Goal: Task Accomplishment & Management: Use online tool/utility

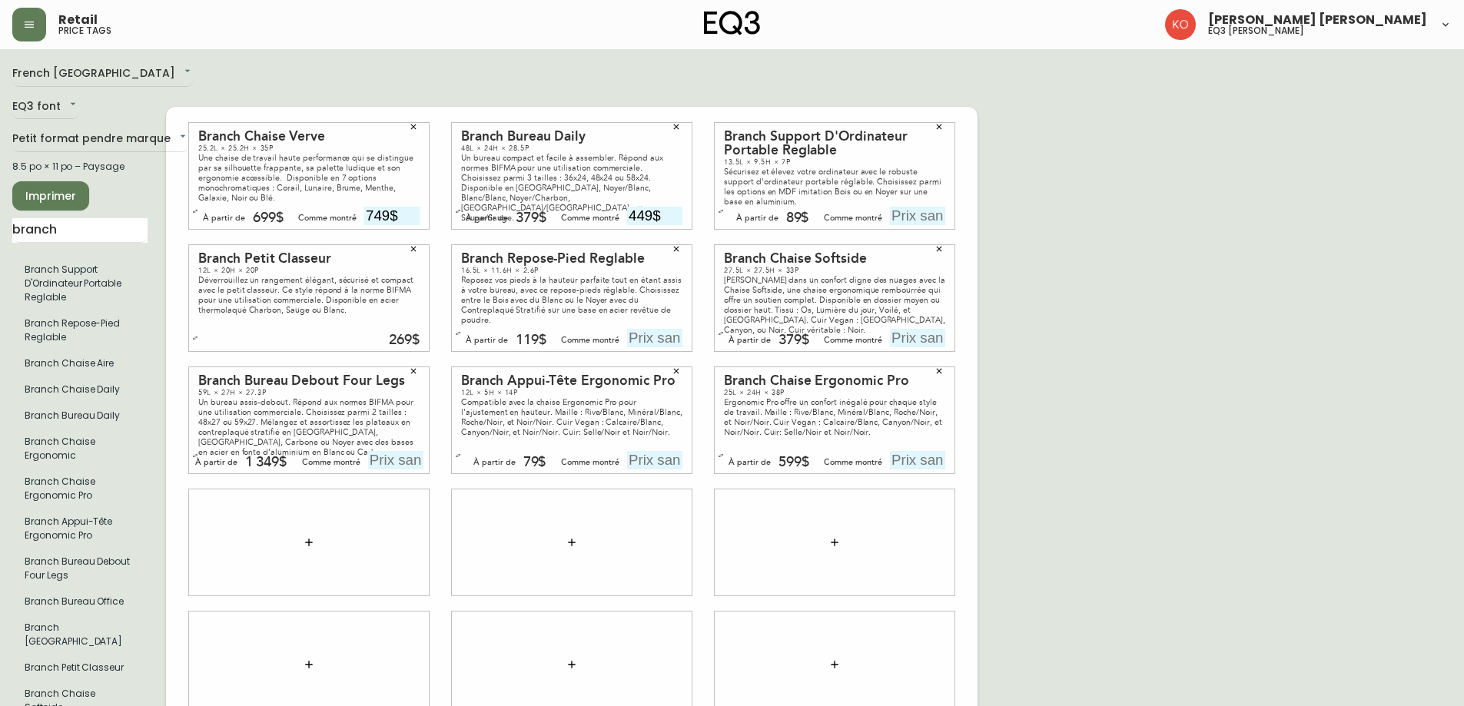
click at [894, 329] on input "text" at bounding box center [917, 338] width 55 height 18
type input "429$"
click at [1037, 321] on div "French [GEOGRAPHIC_DATA] fr_CA EQ3 font EQ3 Petit format pendre marque small 8.…" at bounding box center [731, 420] width 1439 height 718
click at [717, 326] on button "button" at bounding box center [720, 333] width 15 height 15
click at [717, 330] on button "button" at bounding box center [720, 337] width 15 height 15
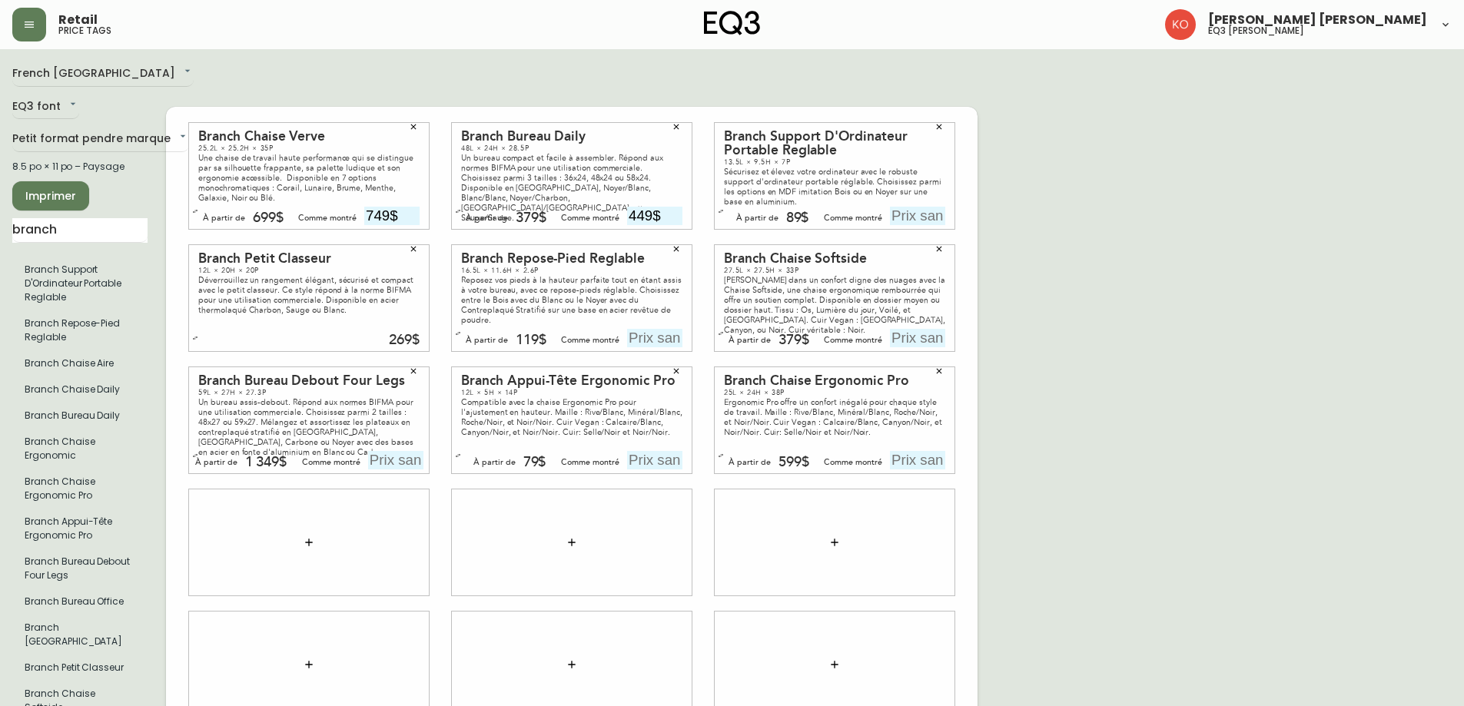
click at [922, 329] on input "text" at bounding box center [917, 338] width 55 height 18
type input "429$"
click at [1063, 269] on div "French [GEOGRAPHIC_DATA] fr_CA EQ3 font EQ3 Petit format pendre marque small 8.…" at bounding box center [731, 420] width 1439 height 718
click at [189, 330] on button "button" at bounding box center [195, 337] width 15 height 15
click at [719, 204] on button "button" at bounding box center [720, 211] width 15 height 15
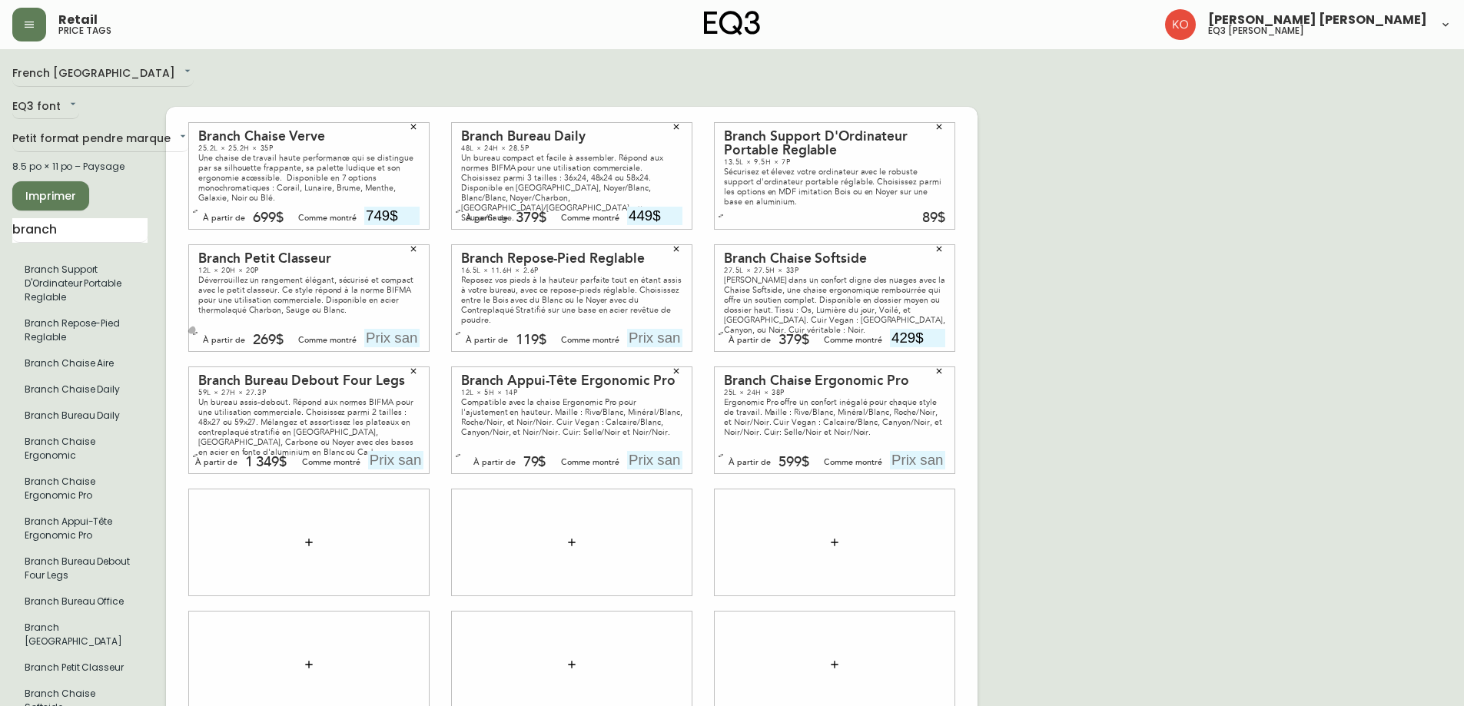
click at [197, 330] on icon "button" at bounding box center [195, 333] width 6 height 6
click at [144, 81] on div "French [GEOGRAPHIC_DATA] fr_CA" at bounding box center [79, 73] width 135 height 25
click at [458, 330] on icon "button" at bounding box center [458, 333] width 6 height 6
click at [191, 506] on div at bounding box center [309, 543] width 240 height 106
click at [393, 451] on input "text" at bounding box center [395, 460] width 55 height 18
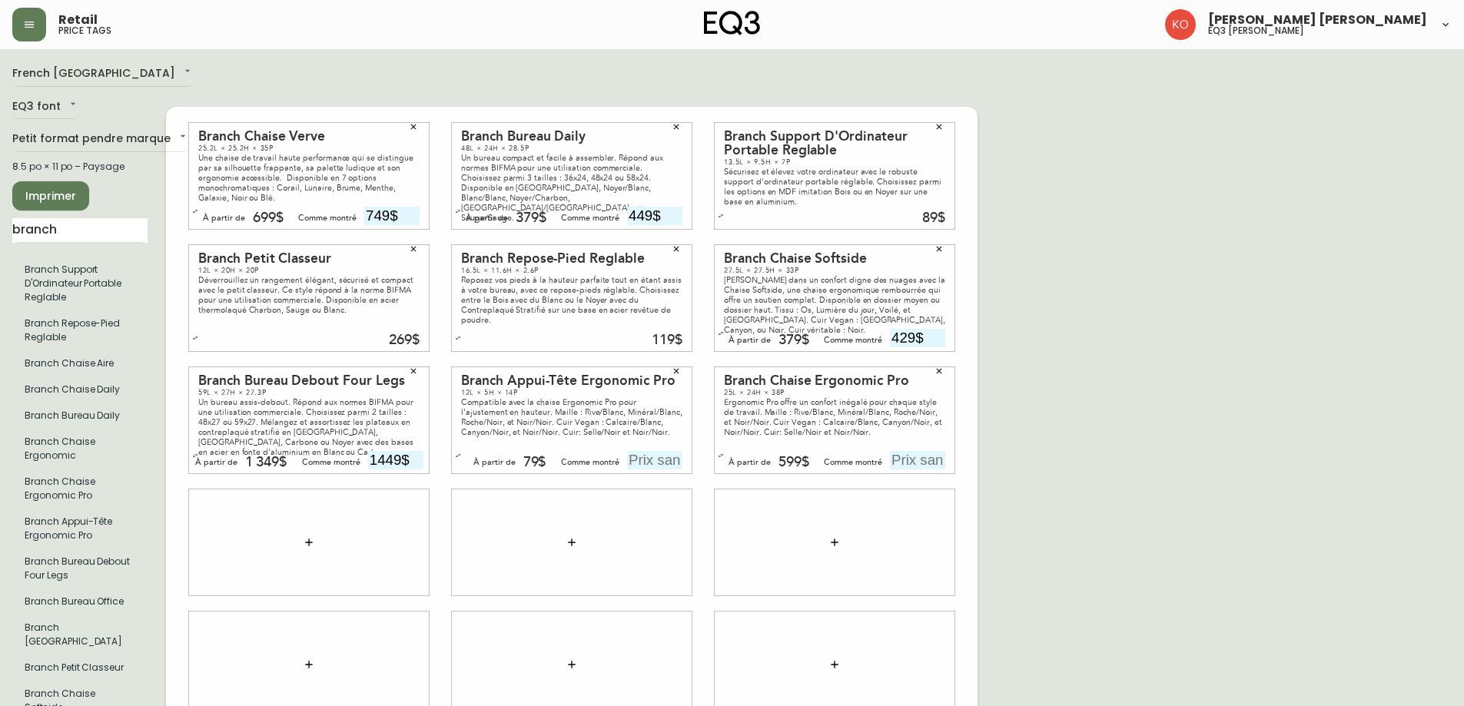
type input "1449$"
click at [579, 490] on div at bounding box center [572, 543] width 240 height 106
click at [457, 453] on icon "button" at bounding box center [458, 456] width 6 height 6
drag, startPoint x: 194, startPoint y: 524, endPoint x: 300, endPoint y: 503, distance: 109.0
click at [193, 525] on div at bounding box center [309, 543] width 240 height 106
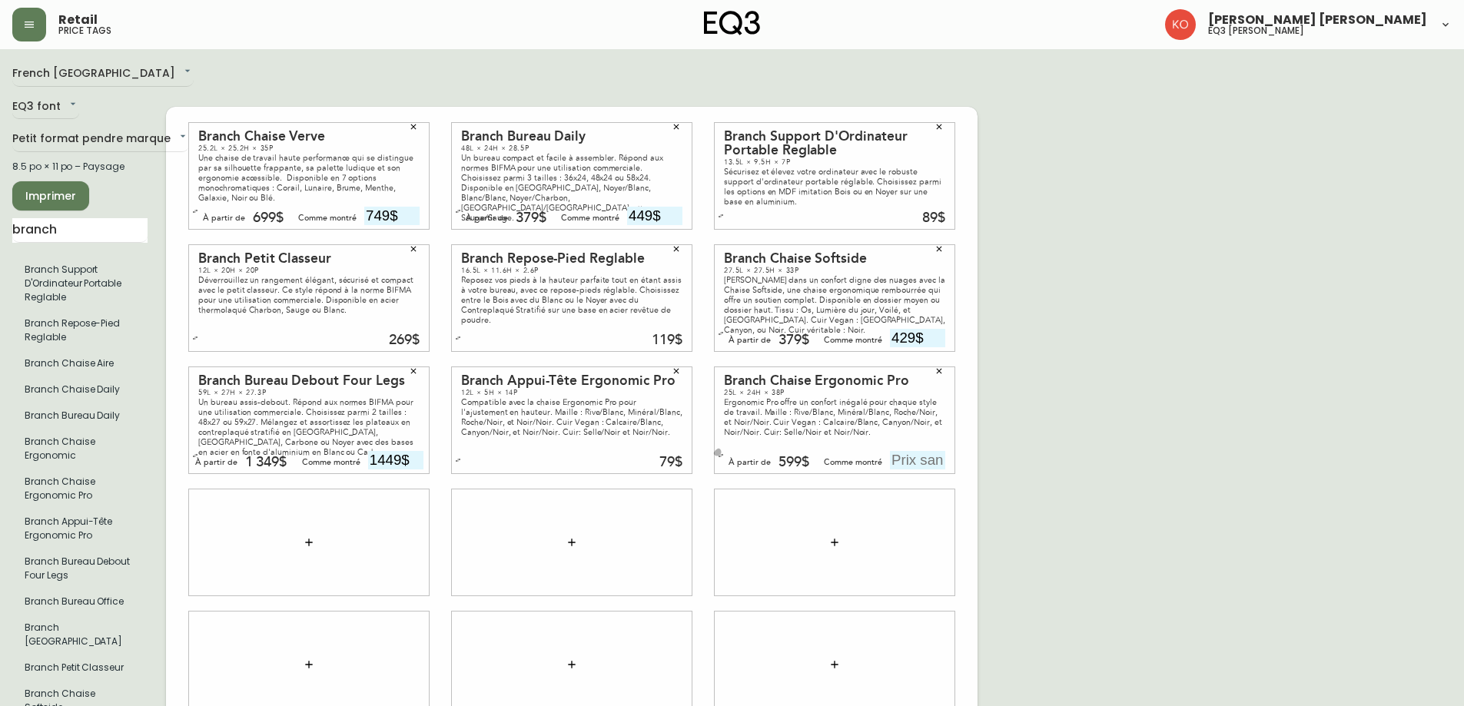
click at [725, 448] on button "button" at bounding box center [720, 455] width 15 height 15
click at [170, 635] on div "Branch Chaise Verve 25.2L × 25.2H × 35P Une chaise de travail haute performance…" at bounding box center [572, 420] width 812 height 627
drag, startPoint x: 116, startPoint y: 234, endPoint x: 98, endPoint y: 206, distance: 32.8
click at [98, 206] on div "French [GEOGRAPHIC_DATA] fr_CA EQ3 font EQ3 Petit format pendre marque small 8.…" at bounding box center [89, 420] width 154 height 718
drag, startPoint x: 134, startPoint y: 231, endPoint x: 5, endPoint y: 224, distance: 130.0
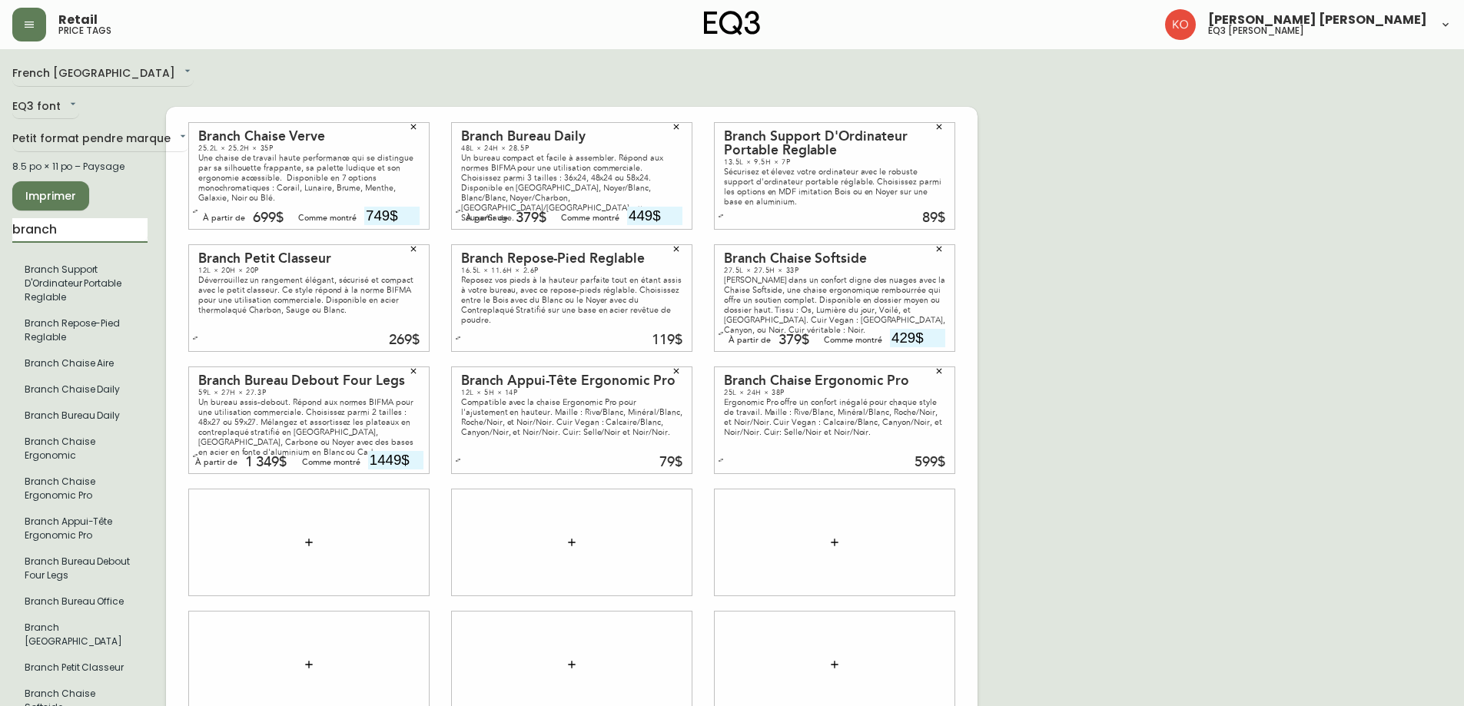
click at [2, 227] on main "French [GEOGRAPHIC_DATA] fr_CA EQ3 font EQ3 Petit format pendre marque small 8.…" at bounding box center [732, 414] width 1464 height 730
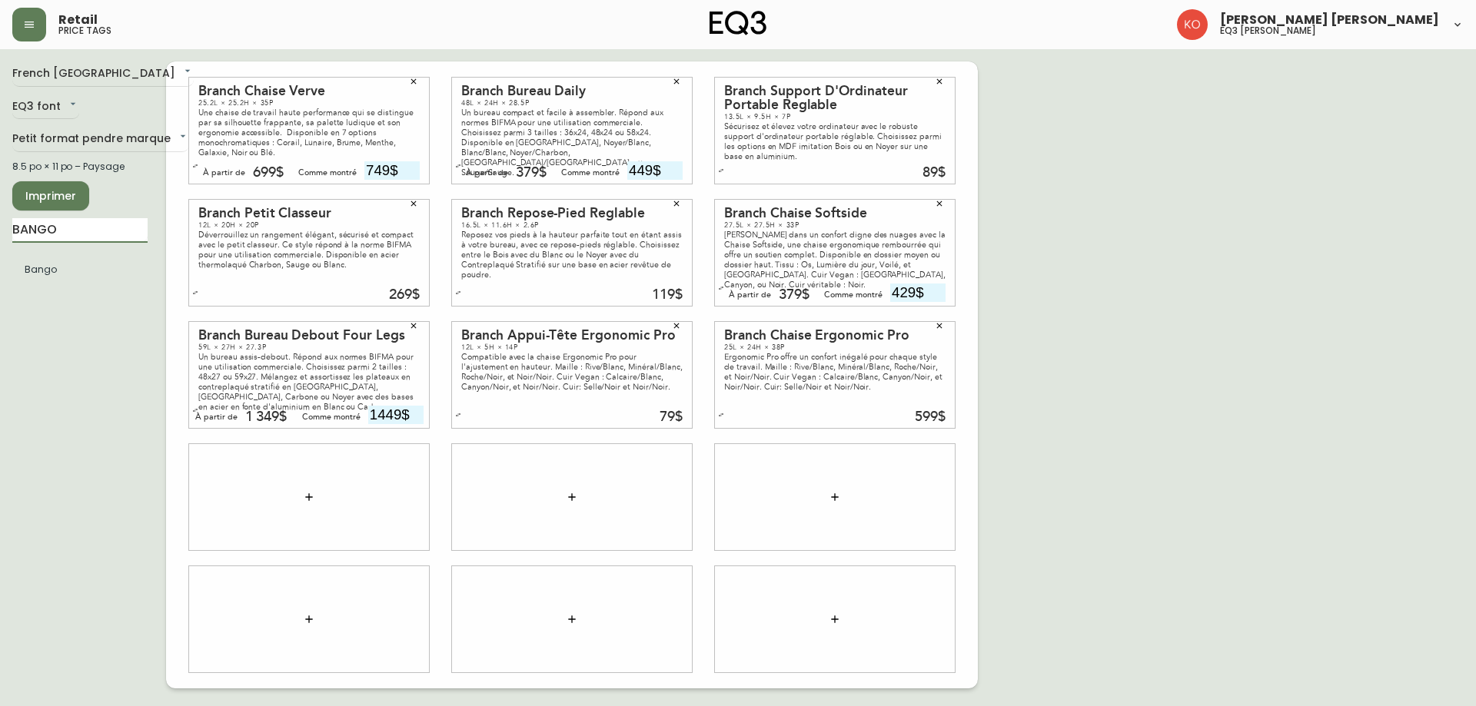
type input "BANGO"
click at [42, 283] on ul "Bango" at bounding box center [79, 270] width 135 height 38
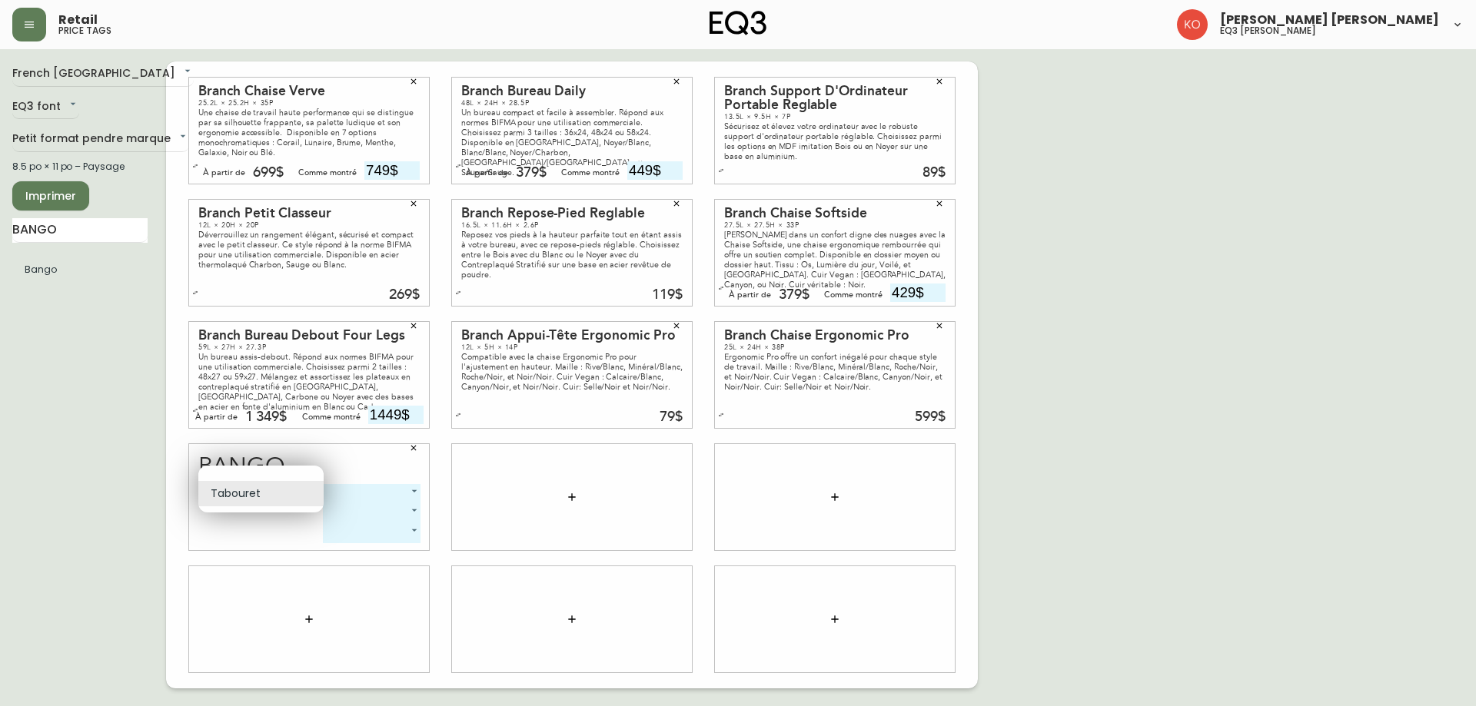
click at [316, 494] on body "Retail price tags [PERSON_NAME] [PERSON_NAME] eq3 laval - [PERSON_NAME] French …" at bounding box center [738, 344] width 1476 height 689
click at [378, 499] on div at bounding box center [738, 353] width 1476 height 706
click at [420, 491] on body "Retail price tags [PERSON_NAME] [PERSON_NAME] eq3 laval - [PERSON_NAME] French …" at bounding box center [738, 344] width 1476 height 689
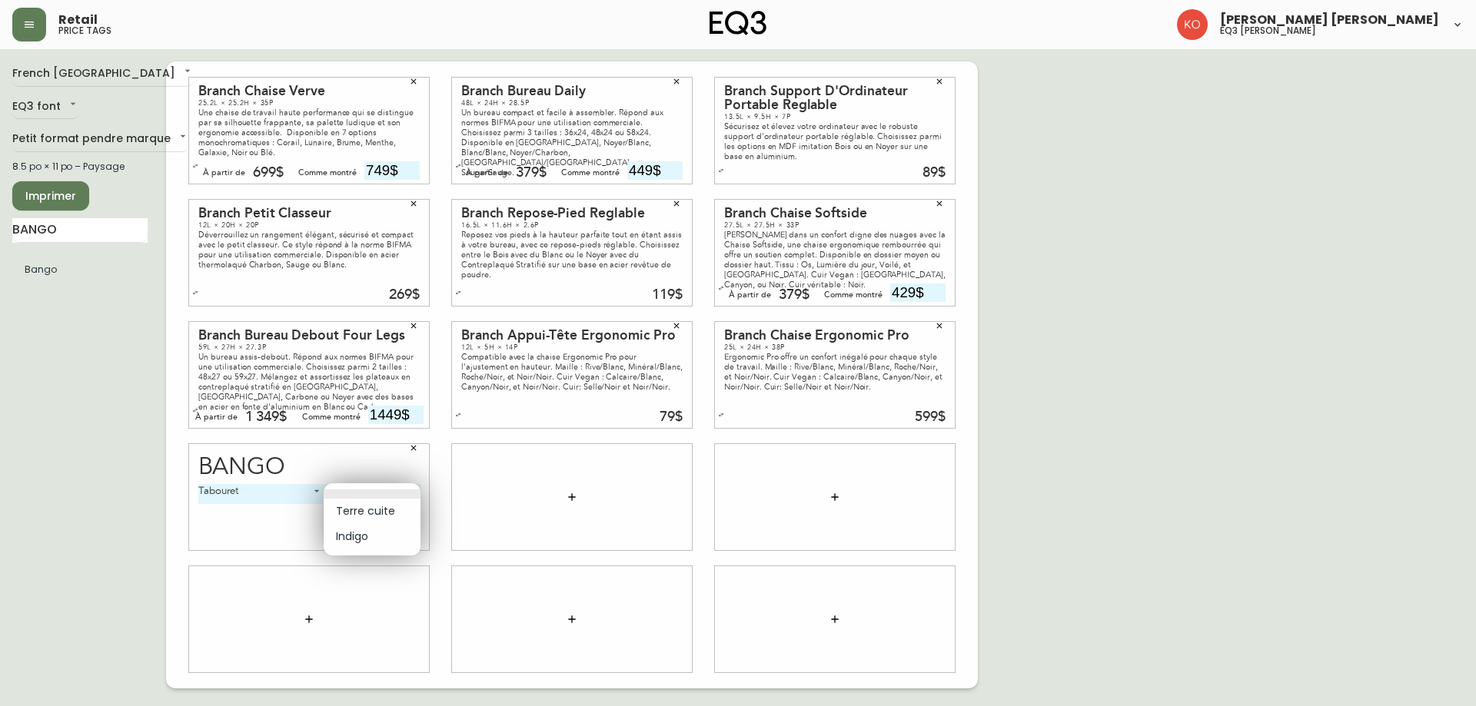
click at [390, 514] on li "Terre cuite" at bounding box center [372, 511] width 97 height 25
type input "0"
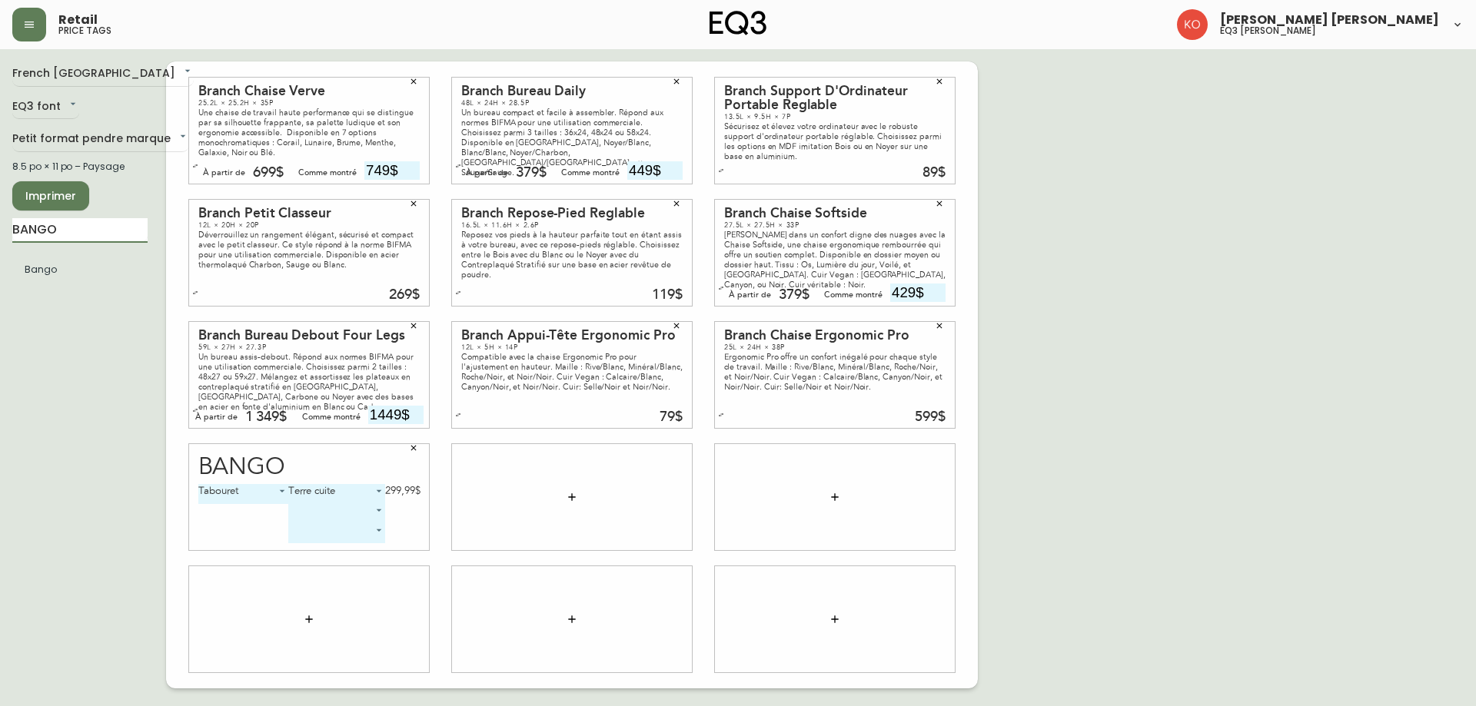
drag, startPoint x: 71, startPoint y: 240, endPoint x: 0, endPoint y: 230, distance: 72.2
click at [0, 230] on main "French Canada fr_CA EQ3 font EQ3 Petit format pendre marque small 8.5 po × 11 p…" at bounding box center [738, 368] width 1476 height 639
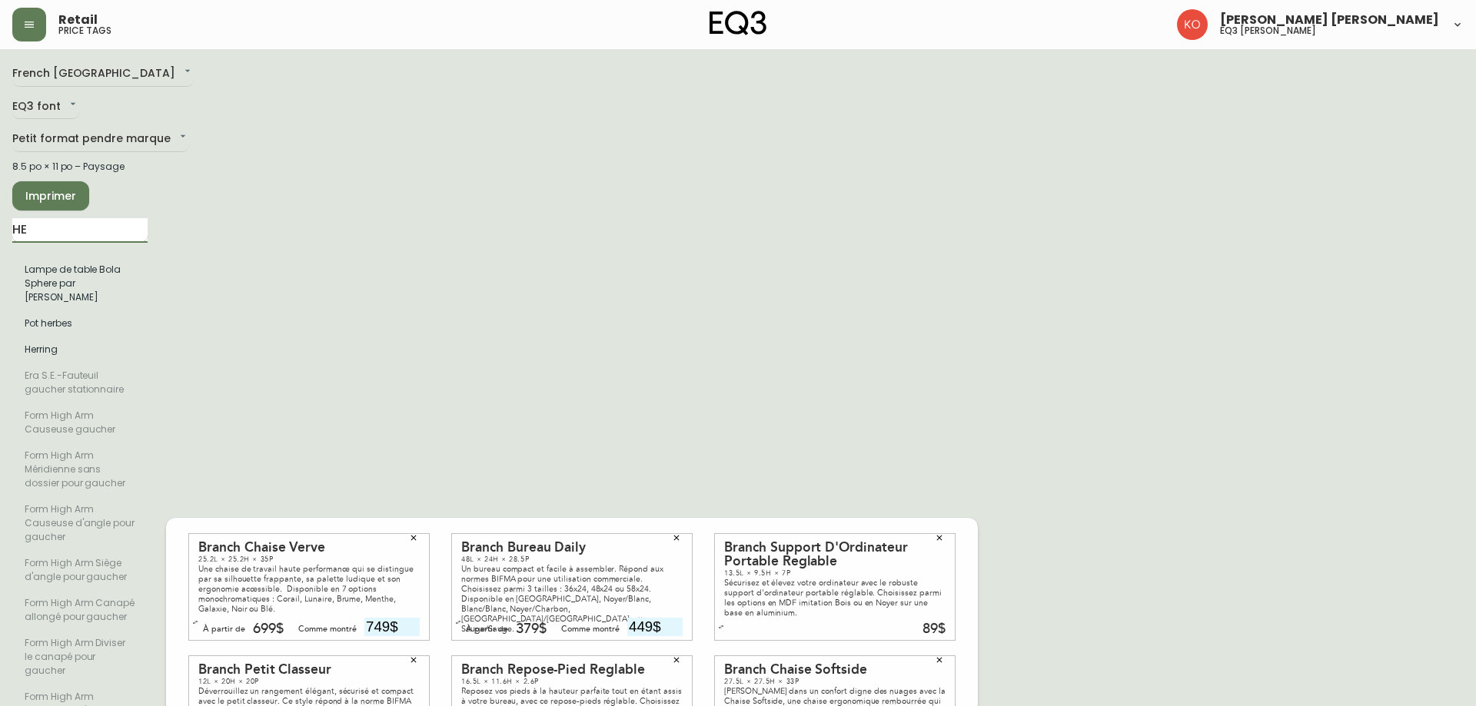
type input "H"
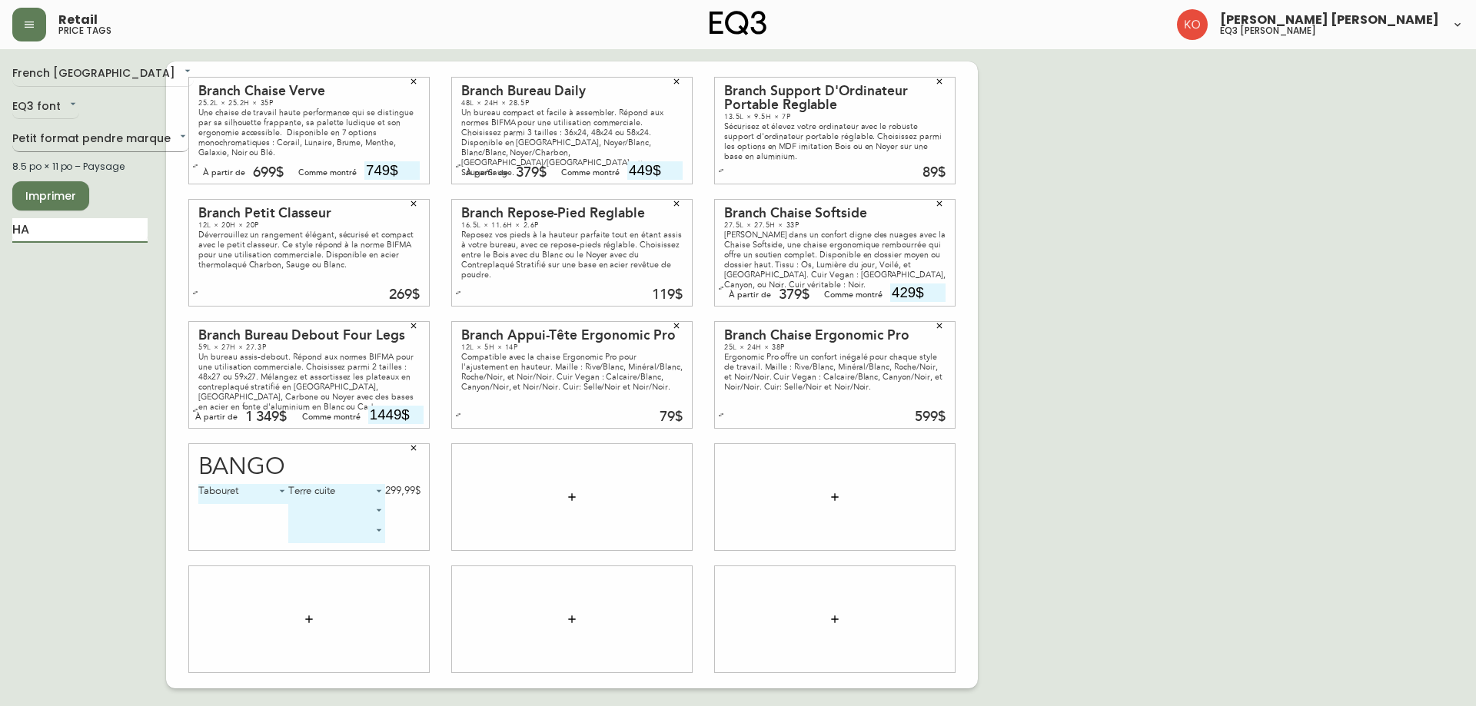
type input "H"
click at [84, 221] on input "text" at bounding box center [79, 230] width 135 height 25
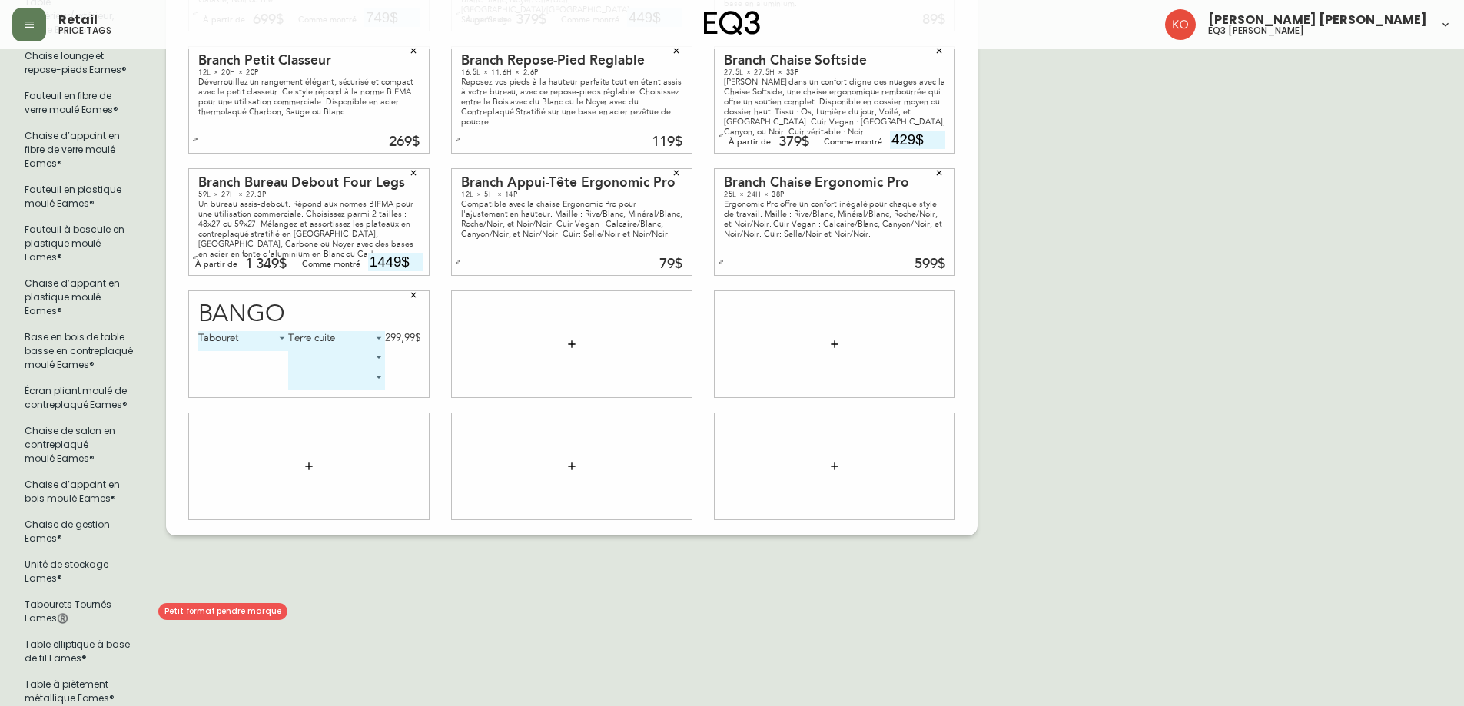
scroll to position [384, 0]
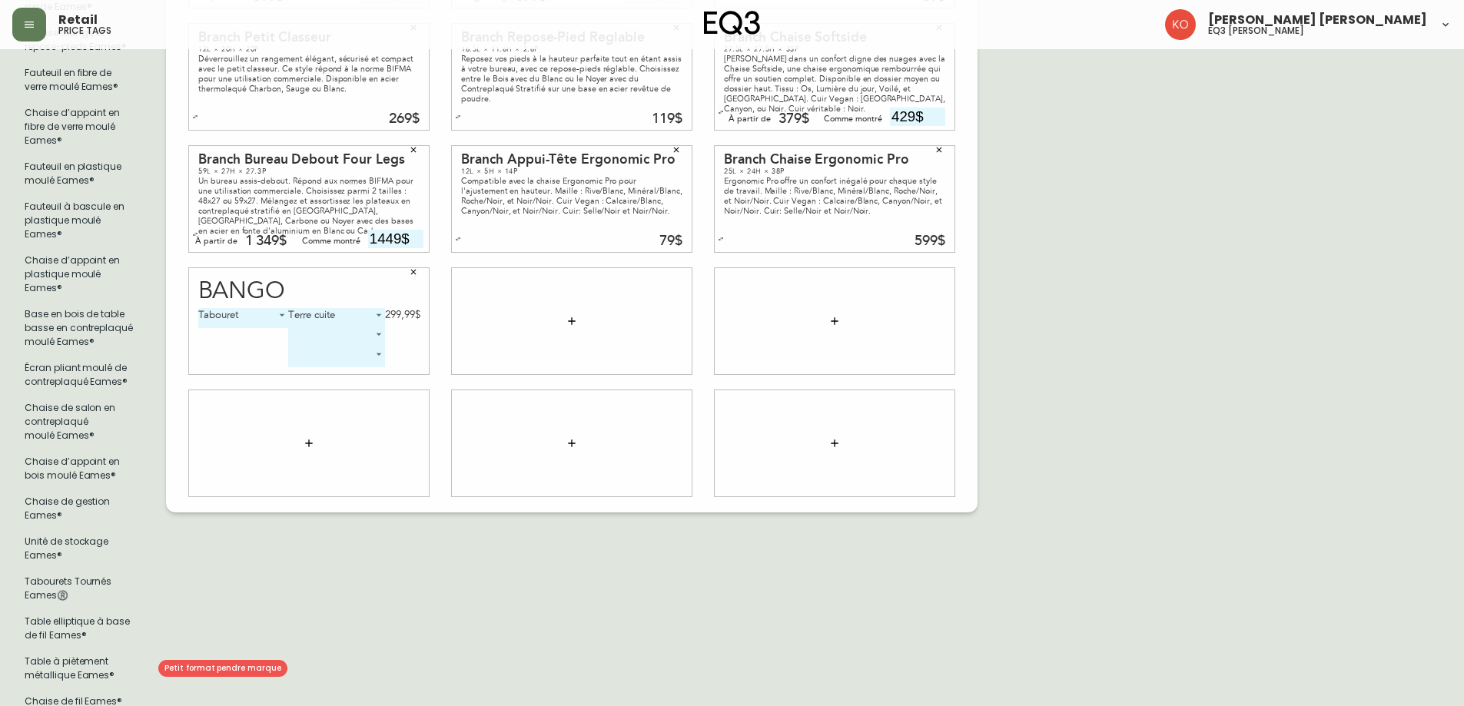
type input "EAMES"
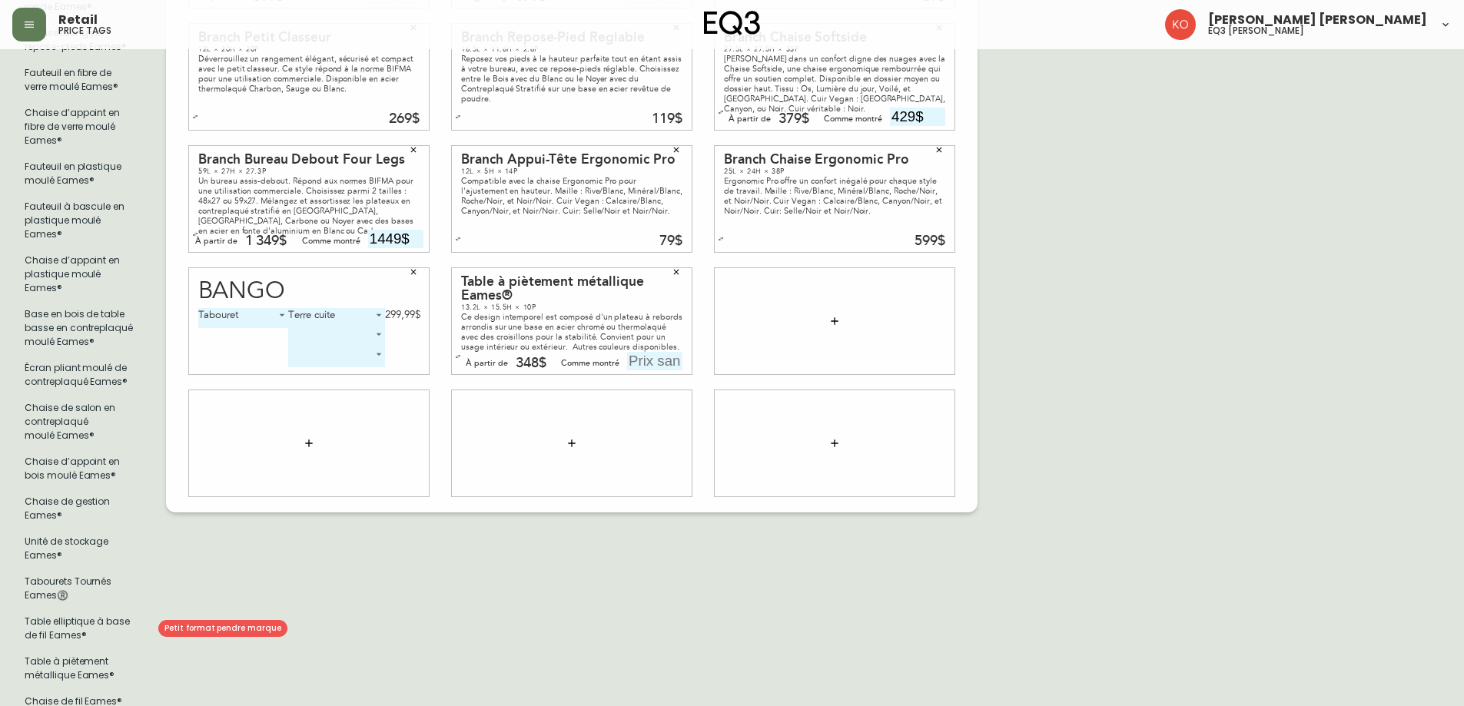
scroll to position [399, 0]
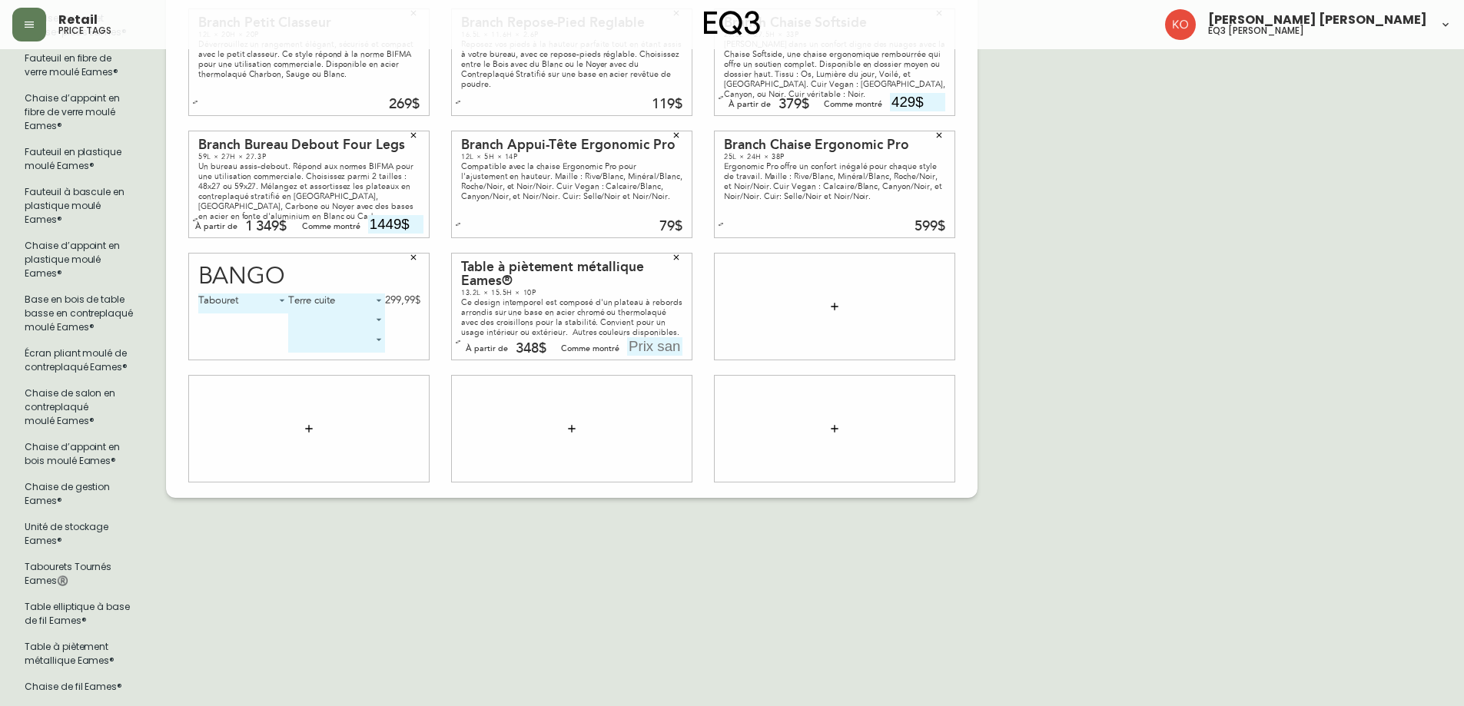
click at [654, 347] on input "text" at bounding box center [654, 346] width 55 height 18
click at [460, 342] on icon "button" at bounding box center [458, 342] width 6 height 6
click at [460, 342] on button "button" at bounding box center [457, 346] width 15 height 15
click at [675, 348] on input "text" at bounding box center [654, 346] width 55 height 18
type input "345$"
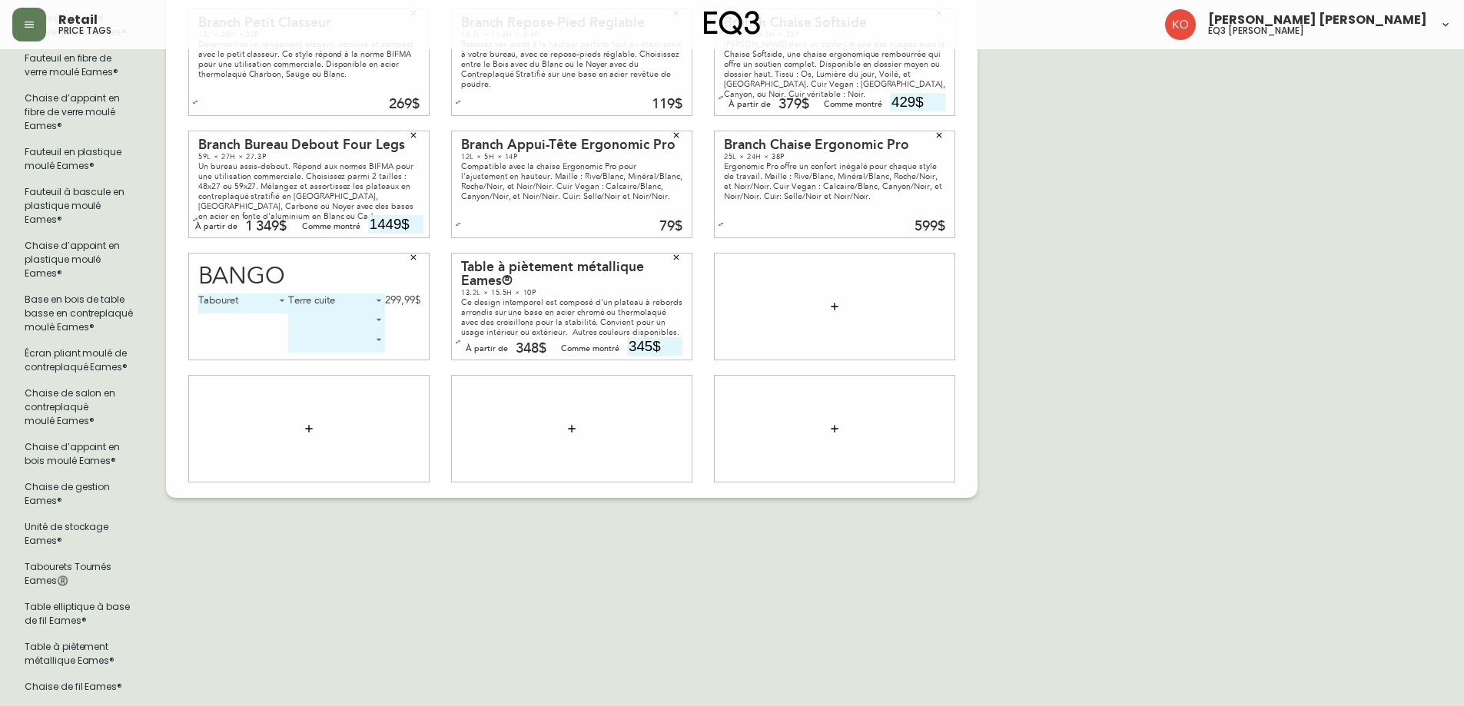
click at [1131, 376] on div "French Canada fr_CA EQ3 font EQ3 Petit format pendre marque small 8.5 po × 11 p…" at bounding box center [731, 185] width 1439 height 1044
click at [543, 346] on div "348$" at bounding box center [531, 349] width 31 height 14
drag, startPoint x: 546, startPoint y: 343, endPoint x: 577, endPoint y: 347, distance: 31.0
click at [510, 347] on div "À partir de 348$ Comme montré 345$" at bounding box center [566, 346] width 232 height 18
drag, startPoint x: 1047, startPoint y: 304, endPoint x: 1059, endPoint y: 299, distance: 13.4
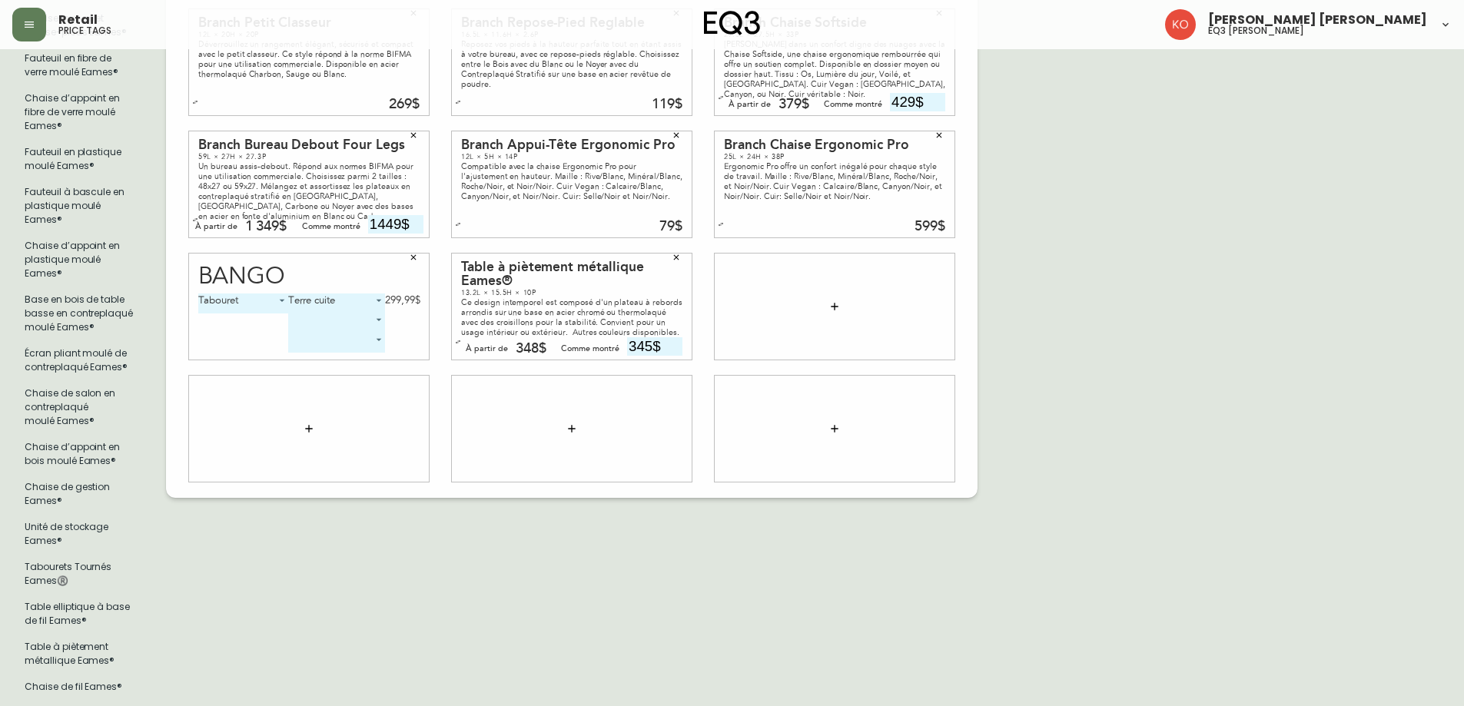
click at [1050, 302] on div "French Canada fr_CA EQ3 font EQ3 Petit format pendre marque small 8.5 po × 11 p…" at bounding box center [731, 185] width 1439 height 1044
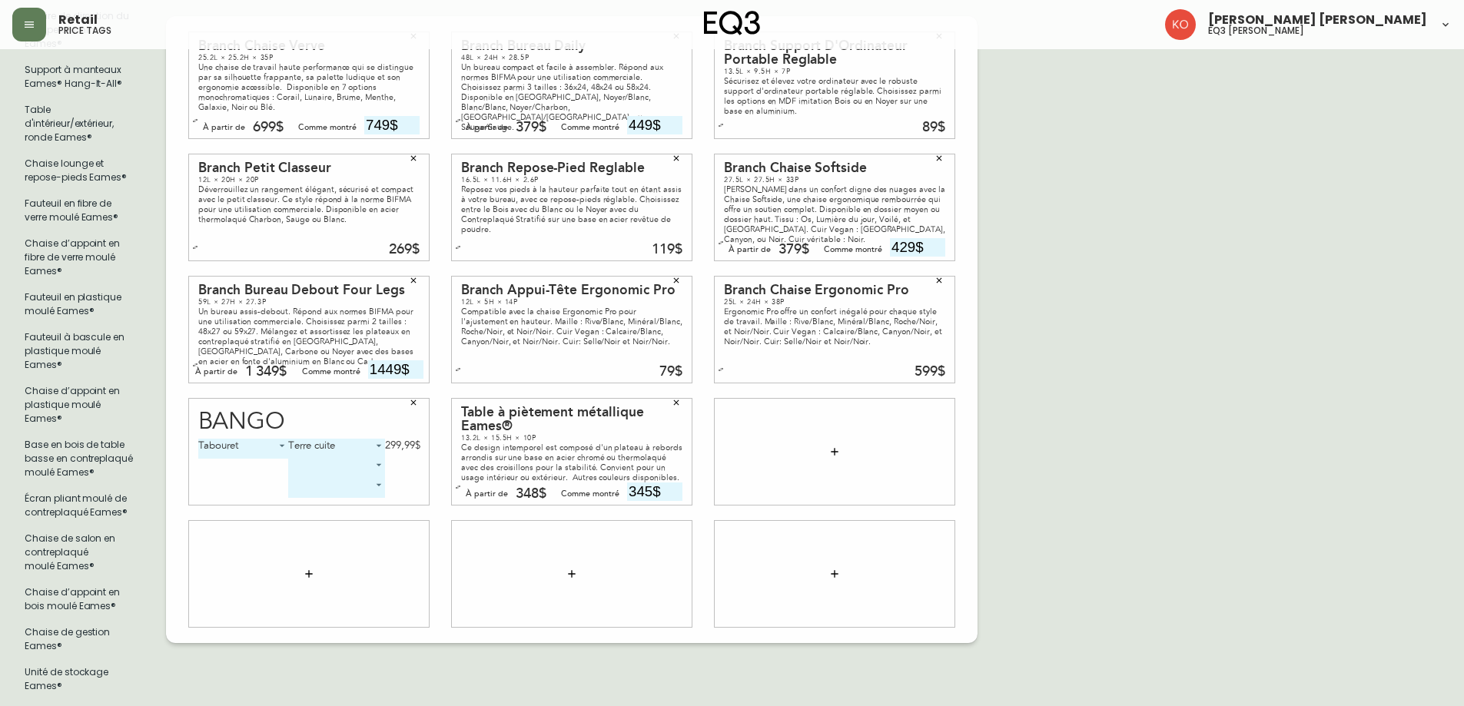
scroll to position [91, 0]
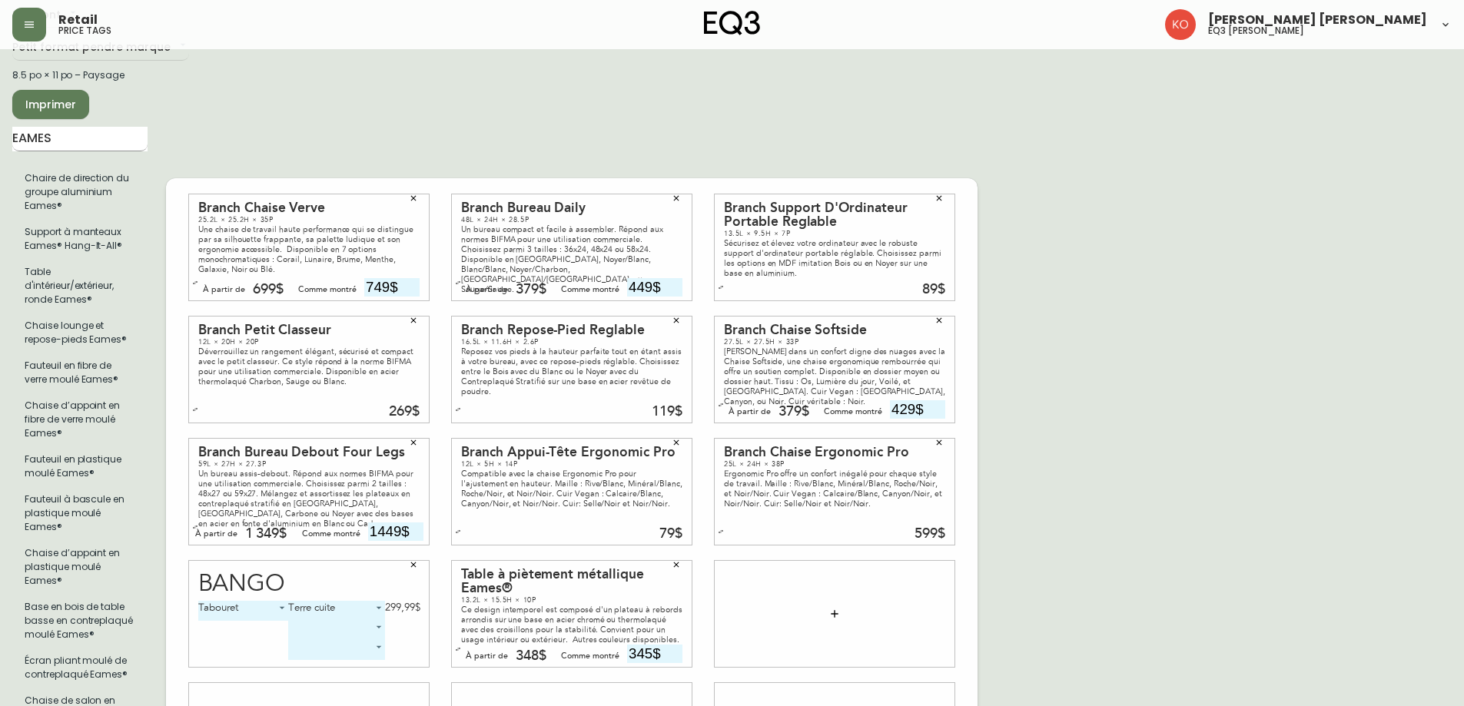
click at [94, 141] on input "EAMES" at bounding box center [79, 139] width 135 height 25
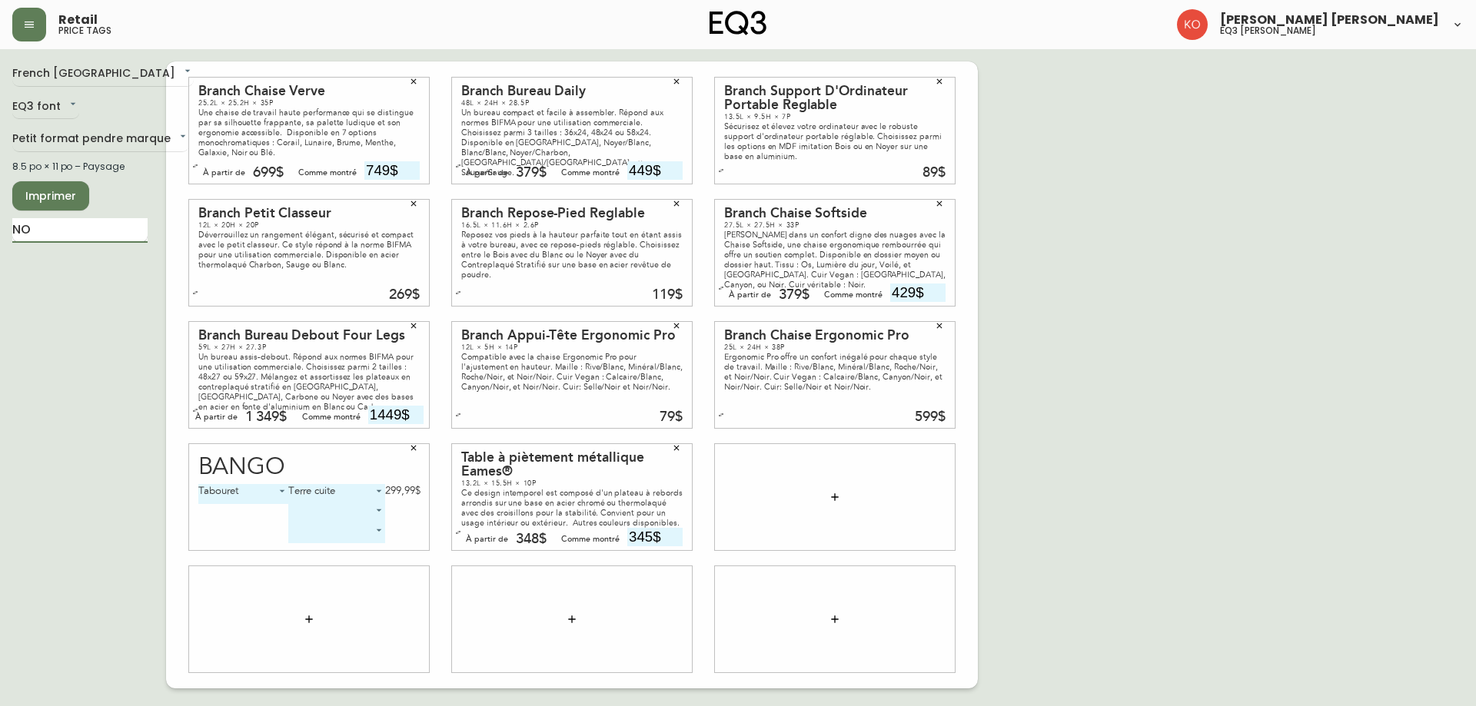
type input "N"
type input "G"
click at [98, 233] on input "text" at bounding box center [79, 230] width 135 height 25
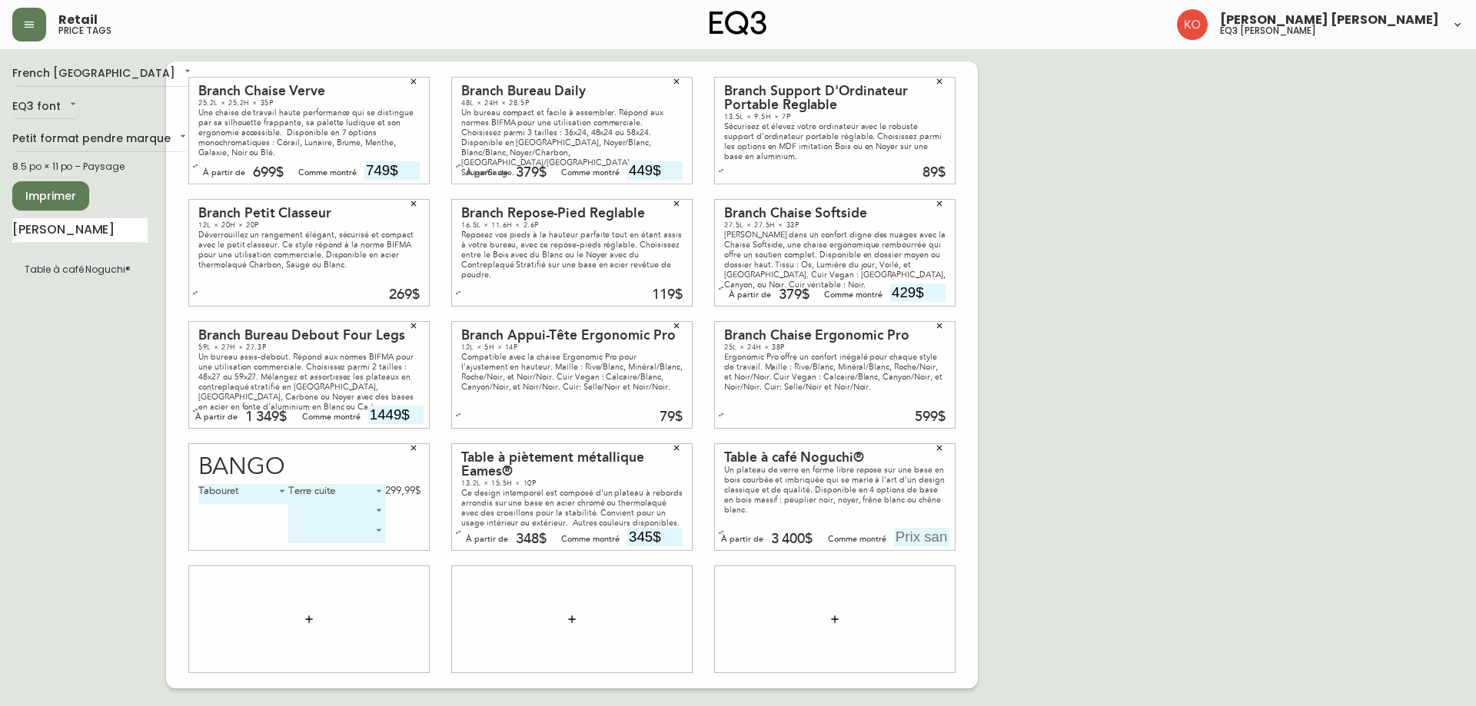
click at [720, 532] on icon "button" at bounding box center [721, 533] width 6 height 6
click at [1018, 492] on div "French Canada fr_CA EQ3 font EQ3 Petit format pendre marque small 8.5 po × 11 p…" at bounding box center [737, 374] width 1451 height 627
drag, startPoint x: 98, startPoint y: 231, endPoint x: 0, endPoint y: 217, distance: 98.6
click at [0, 217] on main "French Canada fr_CA EQ3 font EQ3 Petit format pendre marque small 8.5 po × 11 p…" at bounding box center [738, 368] width 1476 height 639
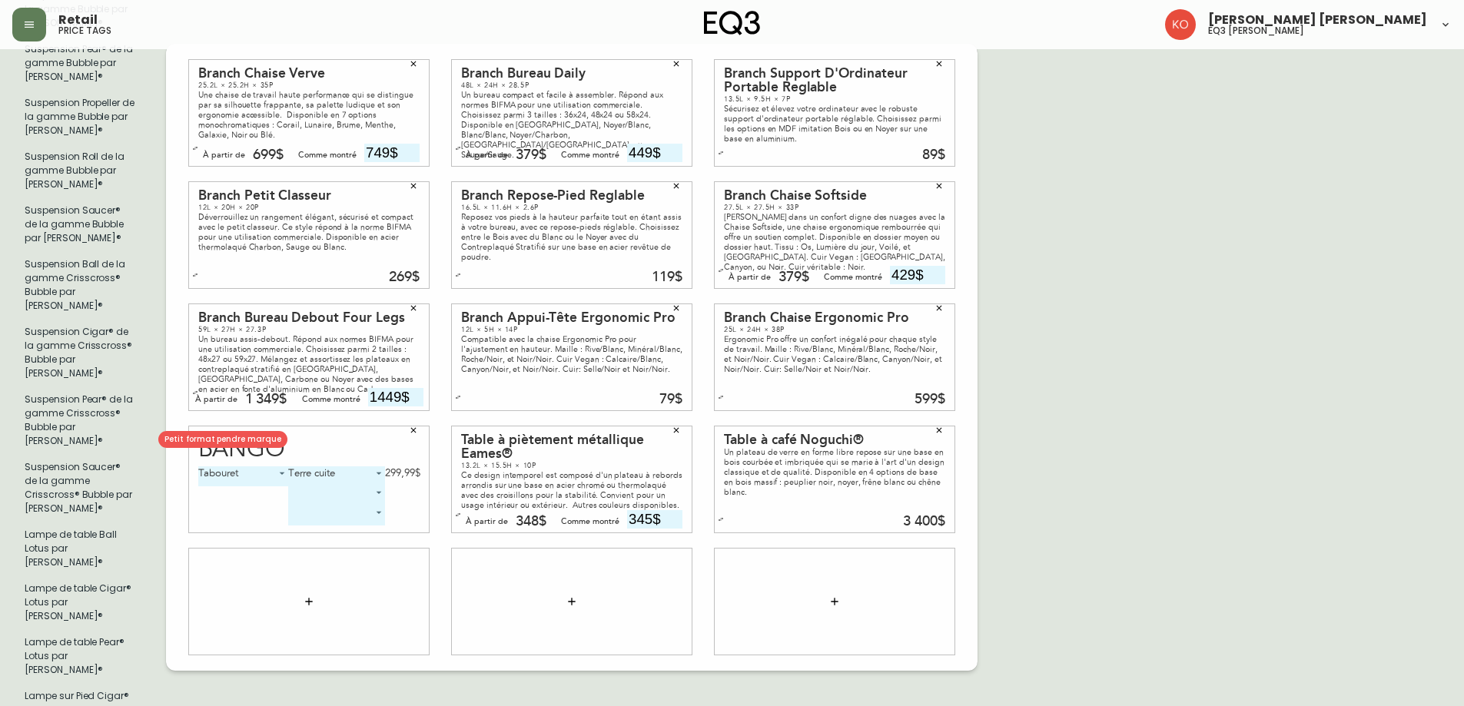
scroll to position [615, 0]
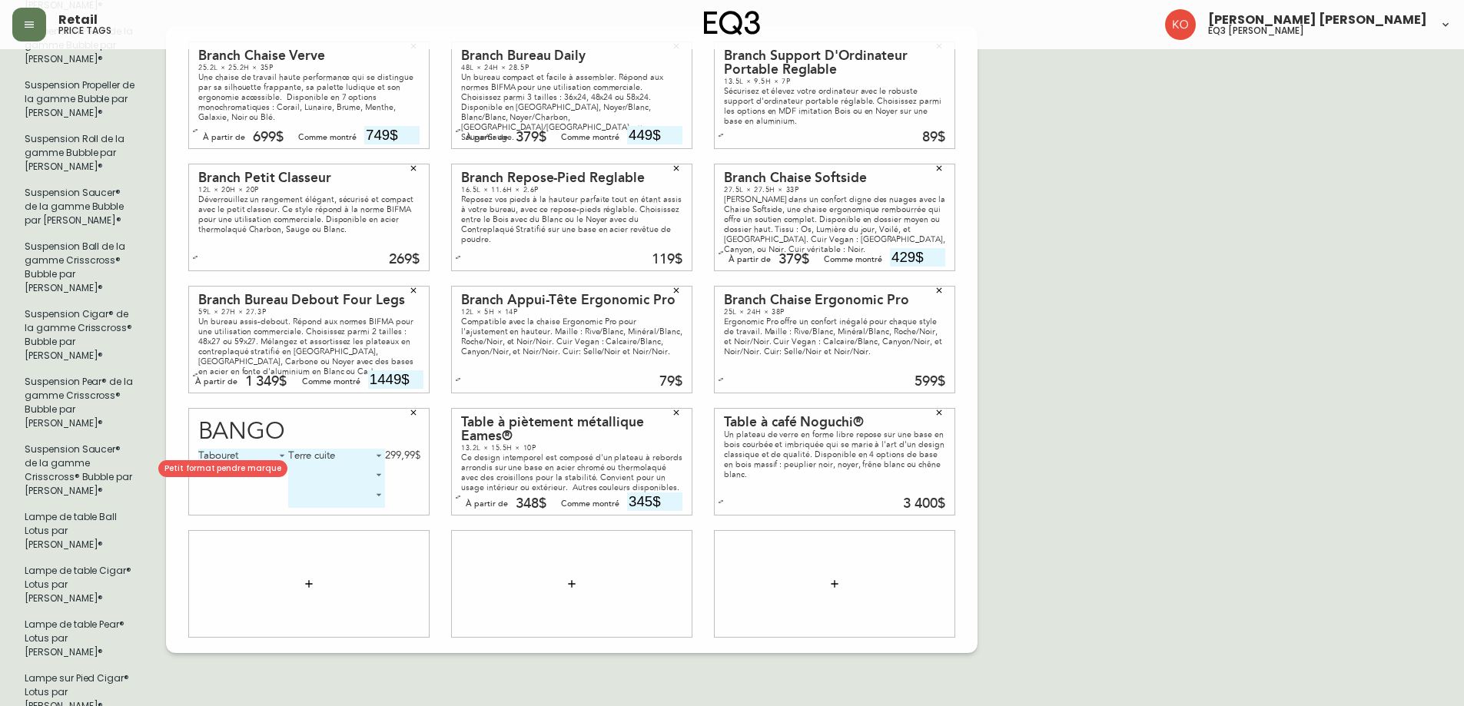
type input "[PERSON_NAME]"
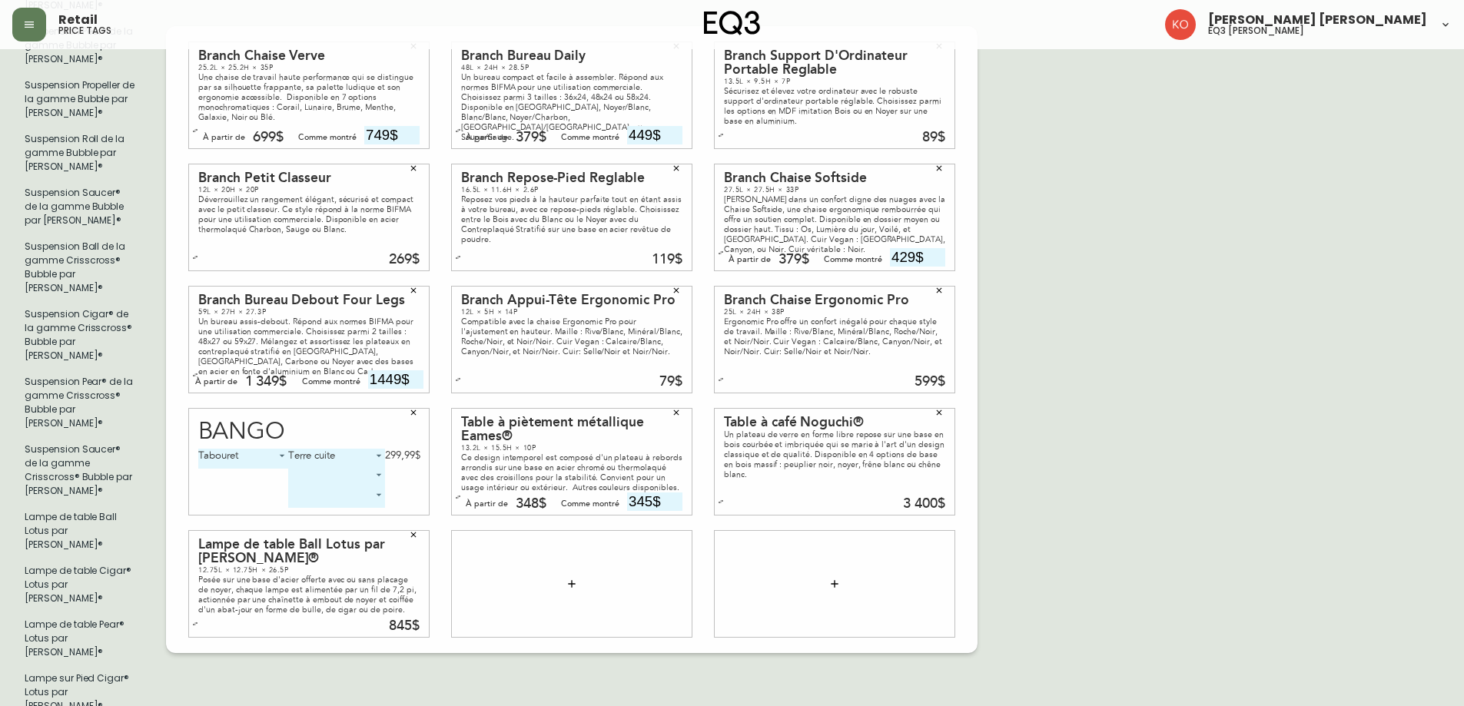
click at [1081, 461] on div "French Canada fr_CA EQ3 font EQ3 Petit format pendre marque small 8.5 po × 11 p…" at bounding box center [731, 340] width 1439 height 1786
click at [194, 621] on icon "button" at bounding box center [195, 624] width 6 height 6
click at [385, 615] on input "text" at bounding box center [391, 624] width 55 height 18
type input "1055$"
click at [1060, 400] on div "French Canada fr_CA EQ3 font EQ3 Petit format pendre marque small 8.5 po × 11 p…" at bounding box center [731, 340] width 1439 height 1786
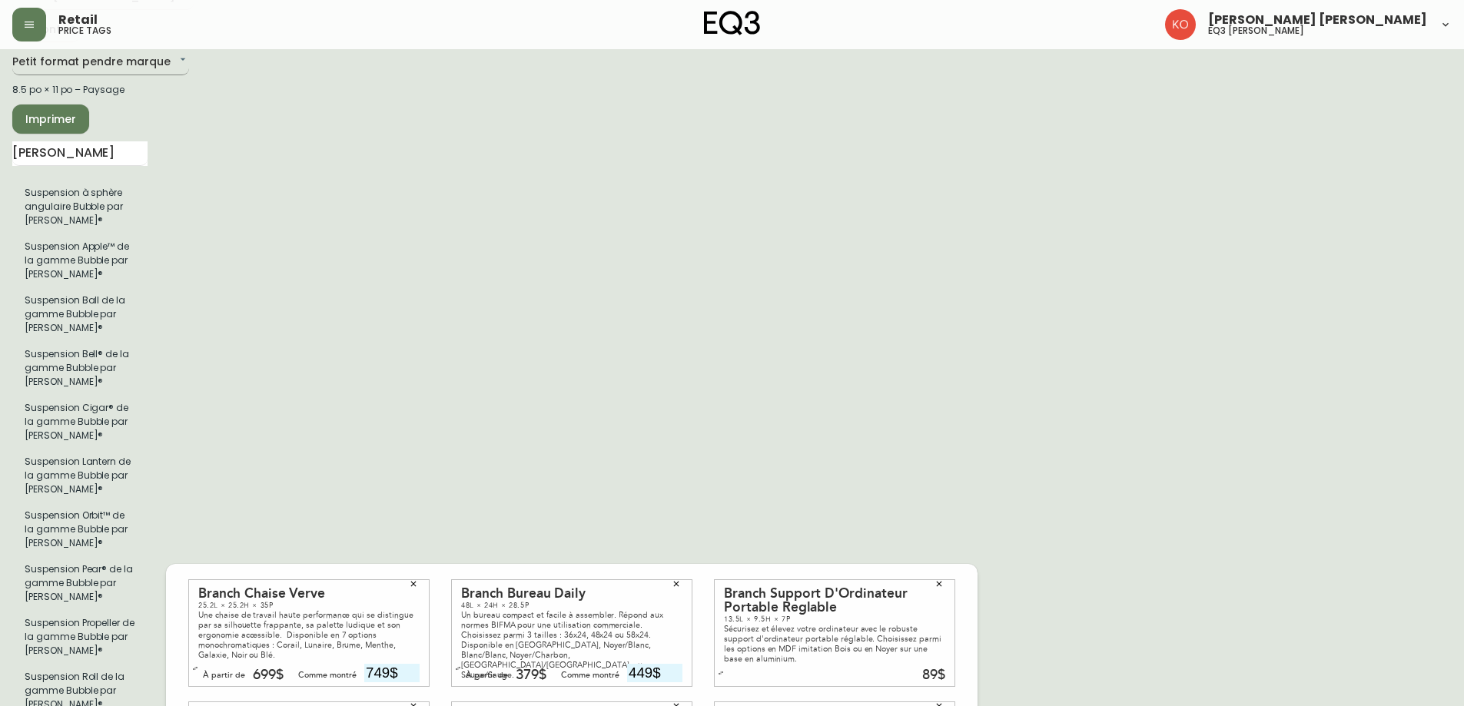
scroll to position [0, 0]
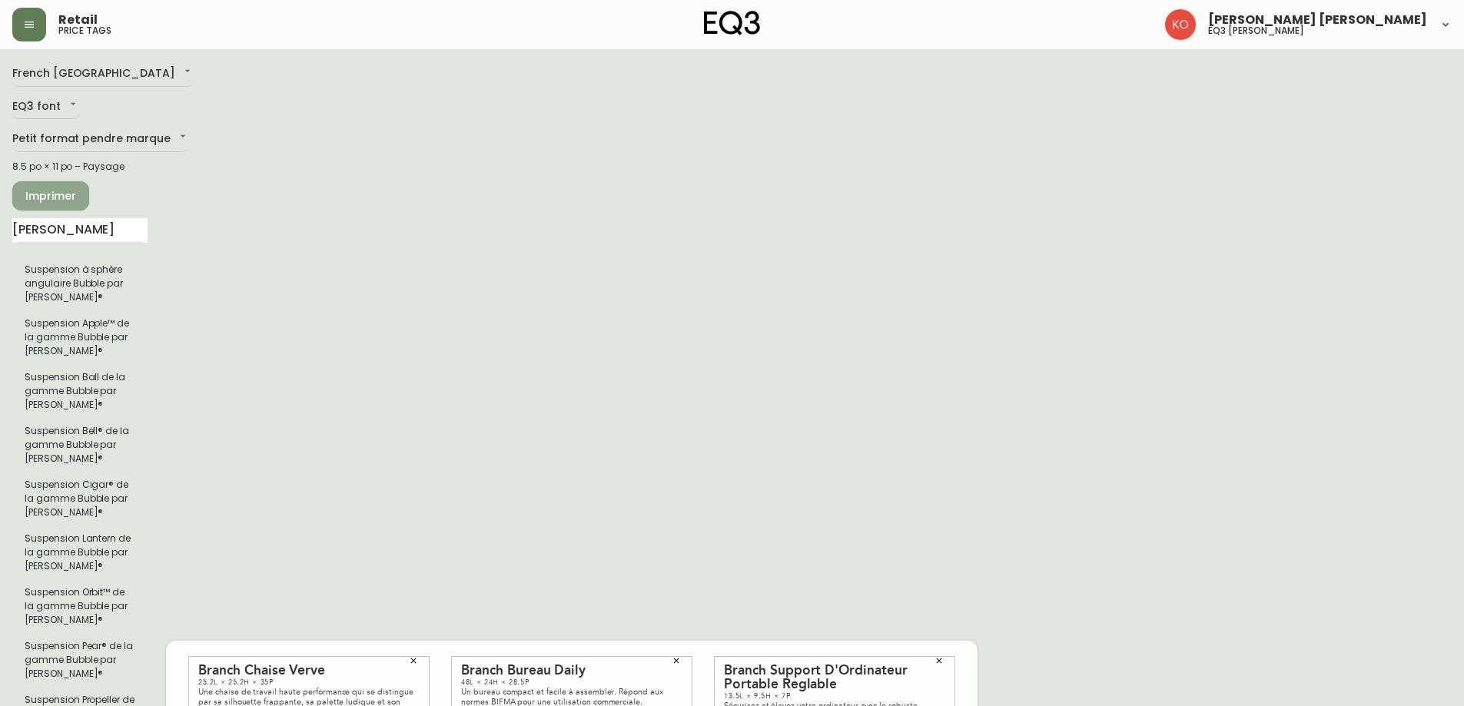
click at [58, 192] on span "Imprimer" at bounding box center [51, 196] width 52 height 19
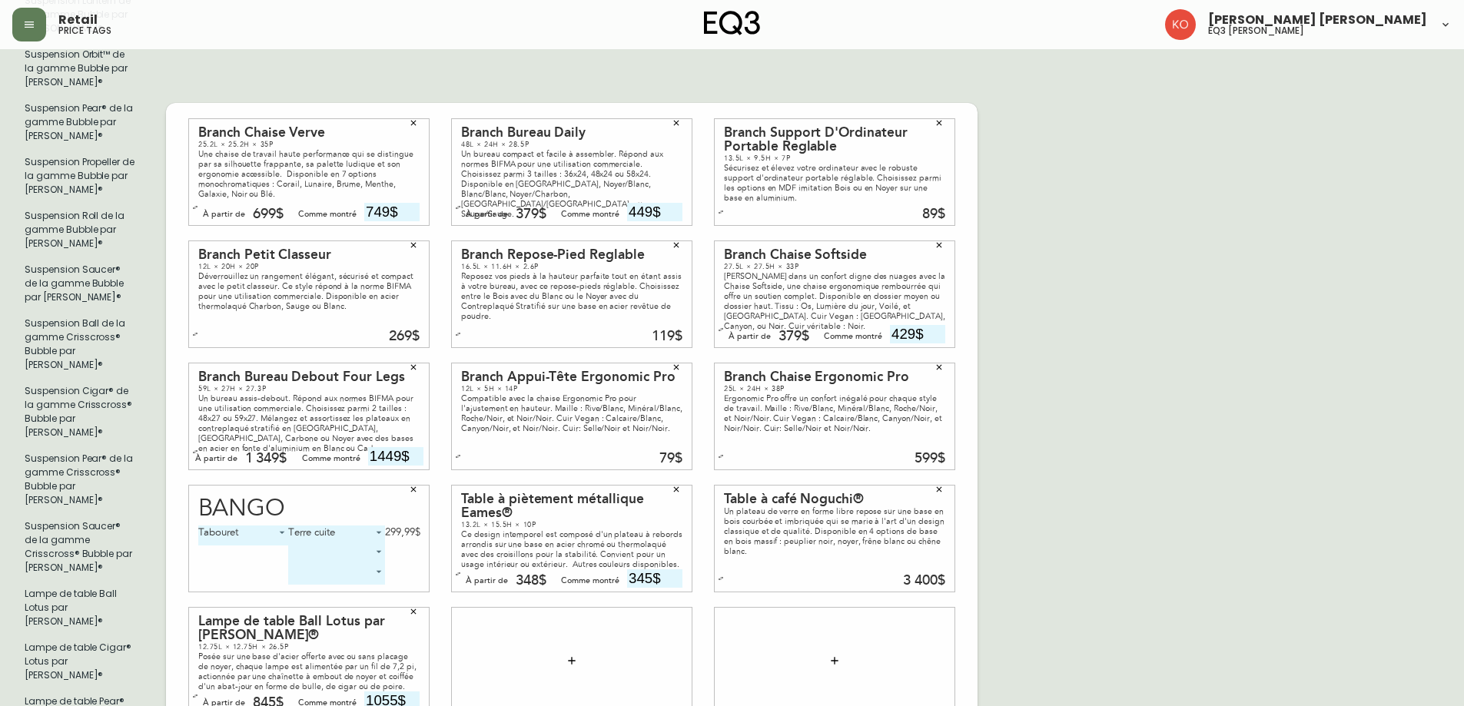
scroll to position [461, 0]
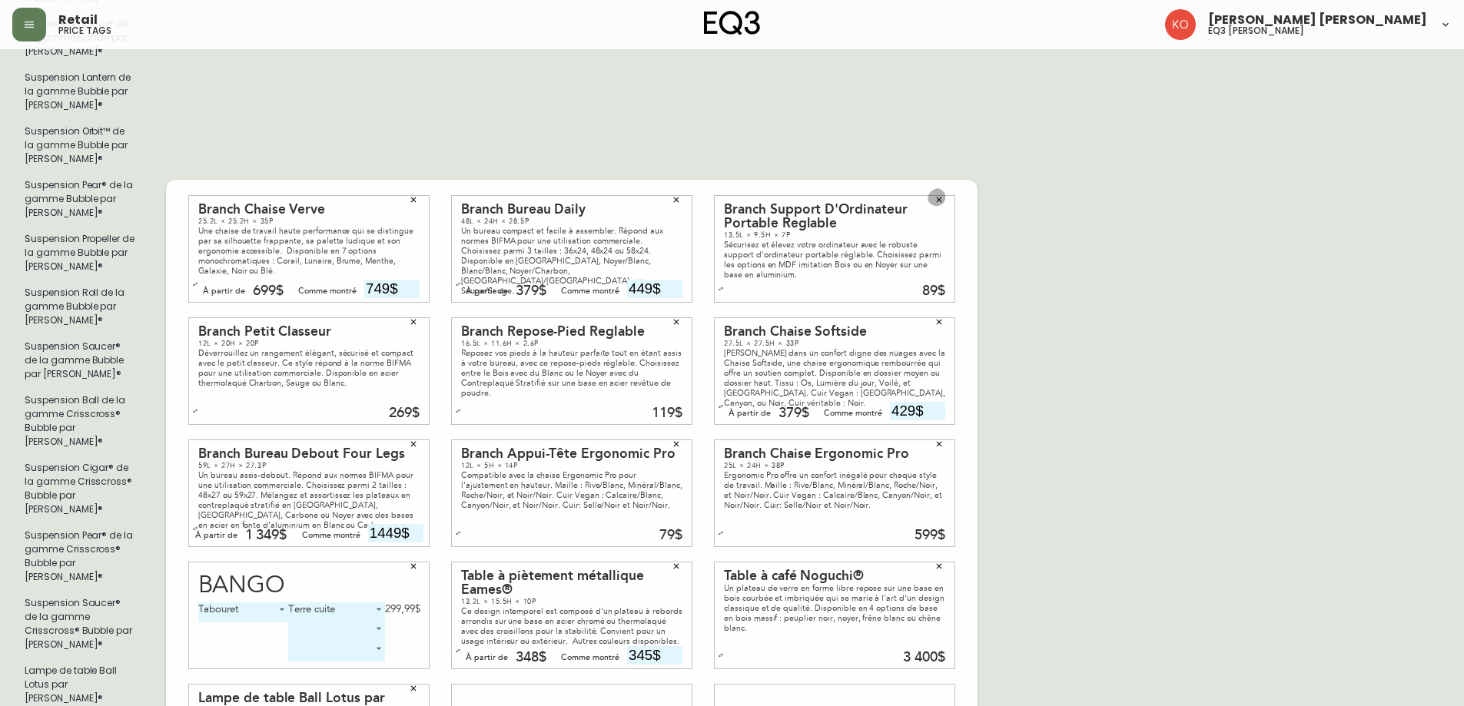
click at [943, 195] on icon "button" at bounding box center [939, 199] width 9 height 9
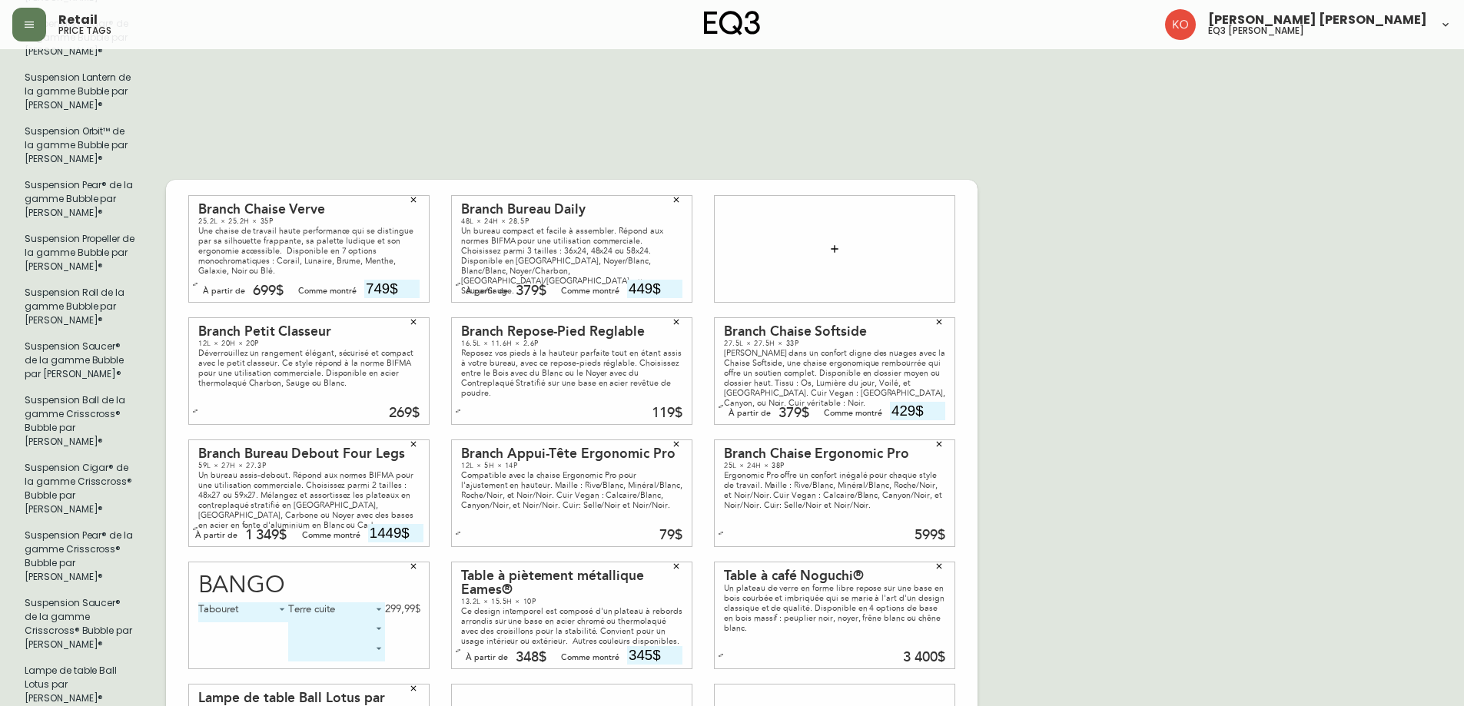
click at [674, 195] on icon "button" at bounding box center [676, 199] width 9 height 9
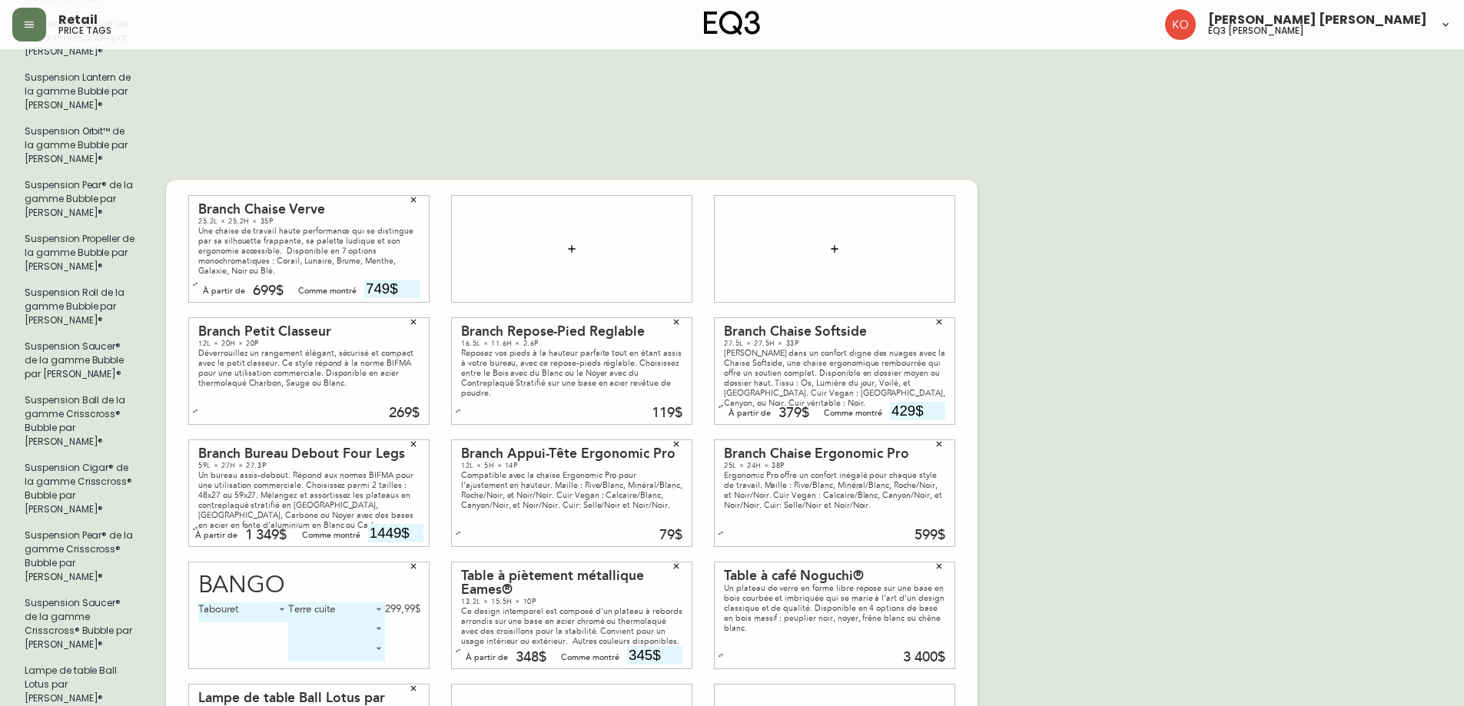
click at [414, 562] on icon "button" at bounding box center [413, 566] width 9 height 9
click at [413, 440] on icon "button" at bounding box center [413, 444] width 9 height 9
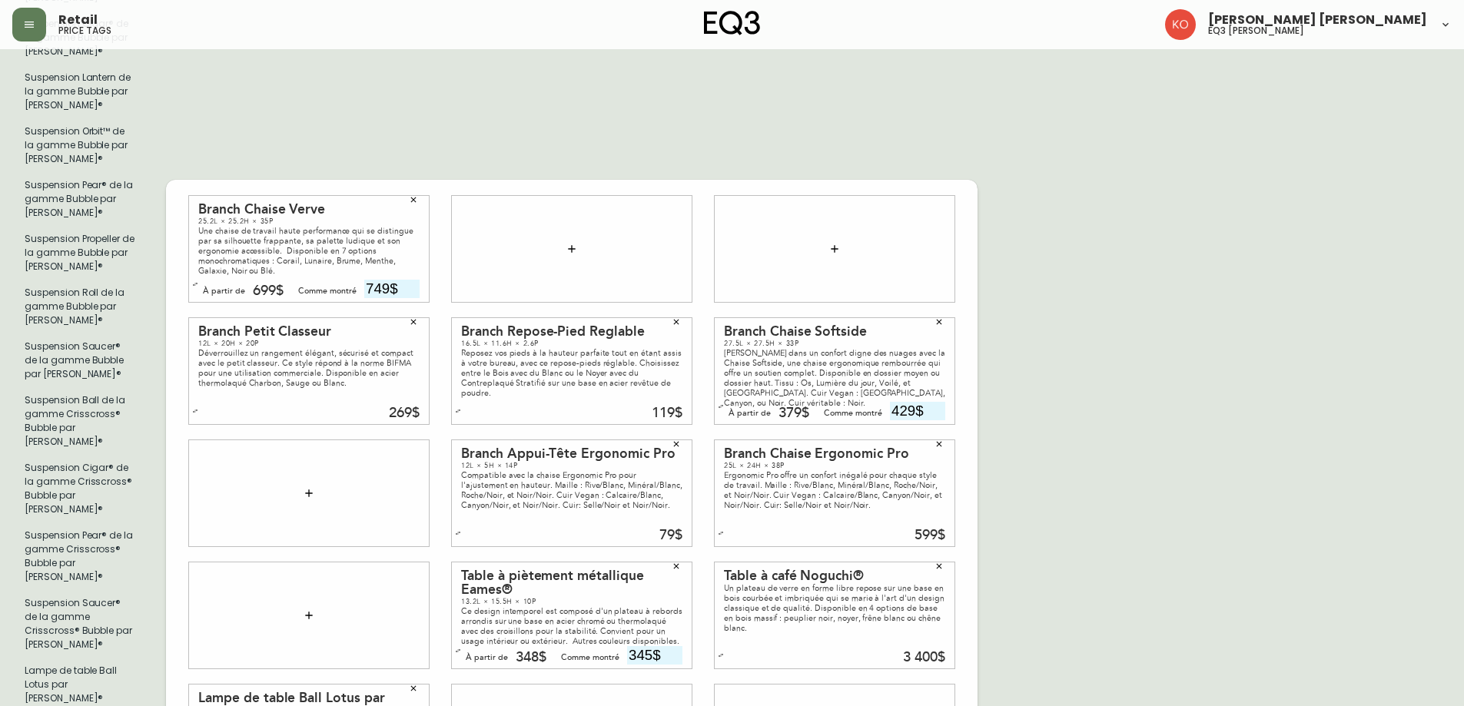
click at [412, 319] on icon "button" at bounding box center [413, 321] width 5 height 5
click at [414, 188] on button "button" at bounding box center [413, 199] width 23 height 23
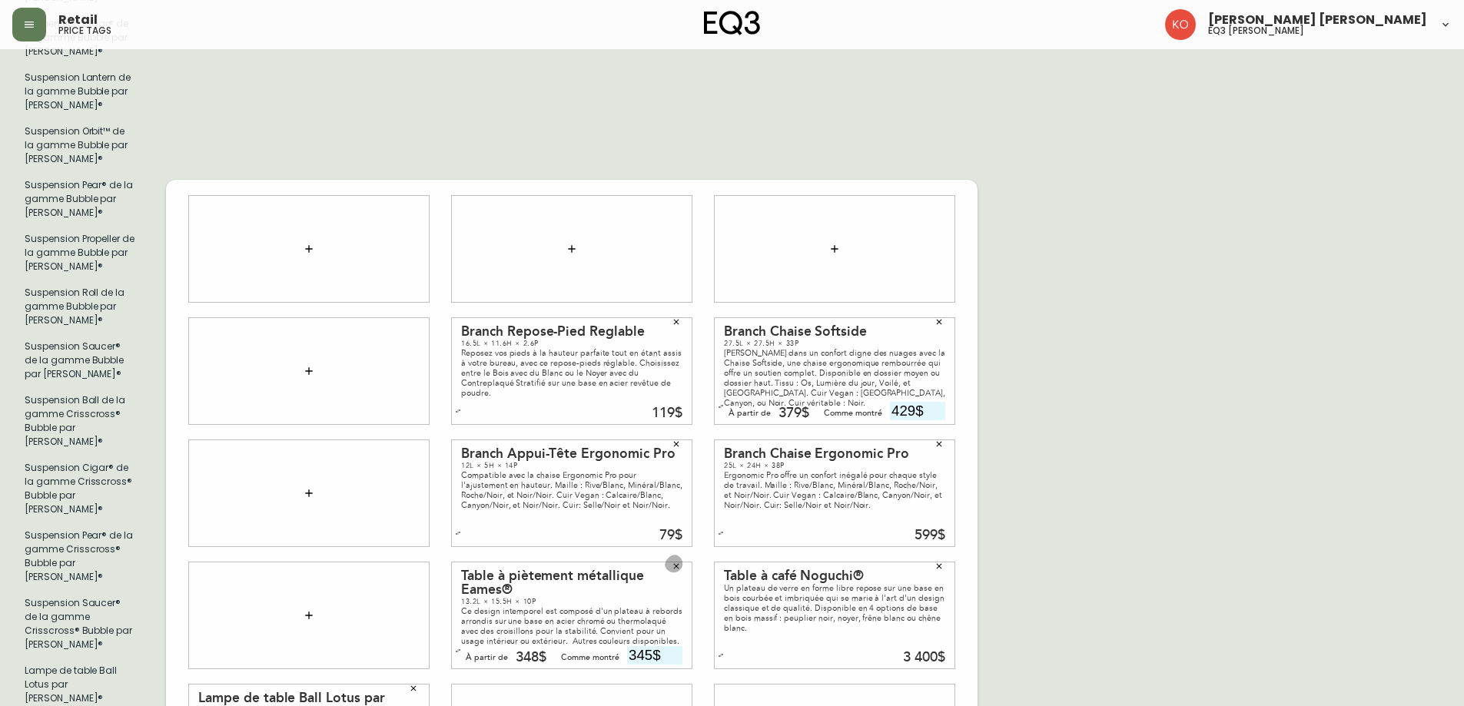
click at [672, 555] on button "button" at bounding box center [676, 566] width 23 height 23
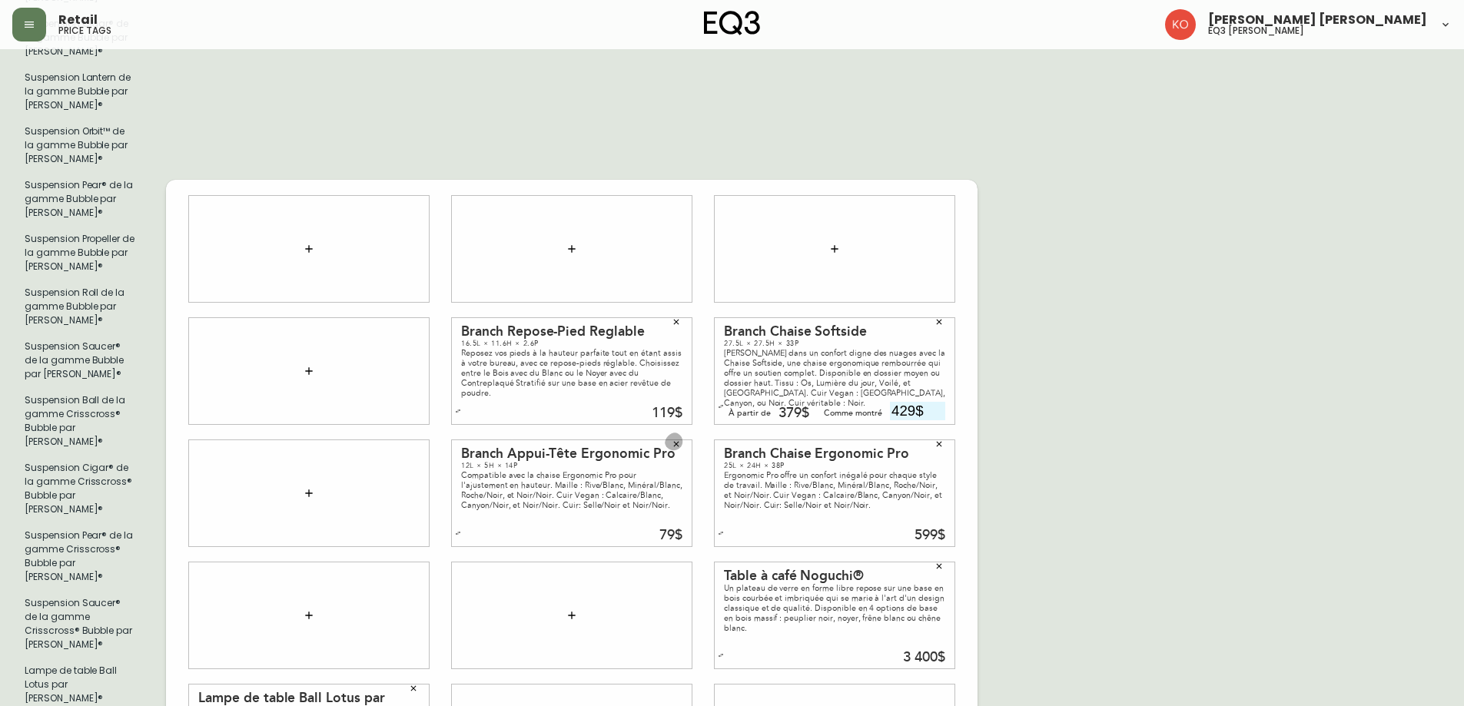
click at [672, 440] on icon "button" at bounding box center [676, 444] width 9 height 9
click at [677, 310] on button "button" at bounding box center [676, 321] width 23 height 23
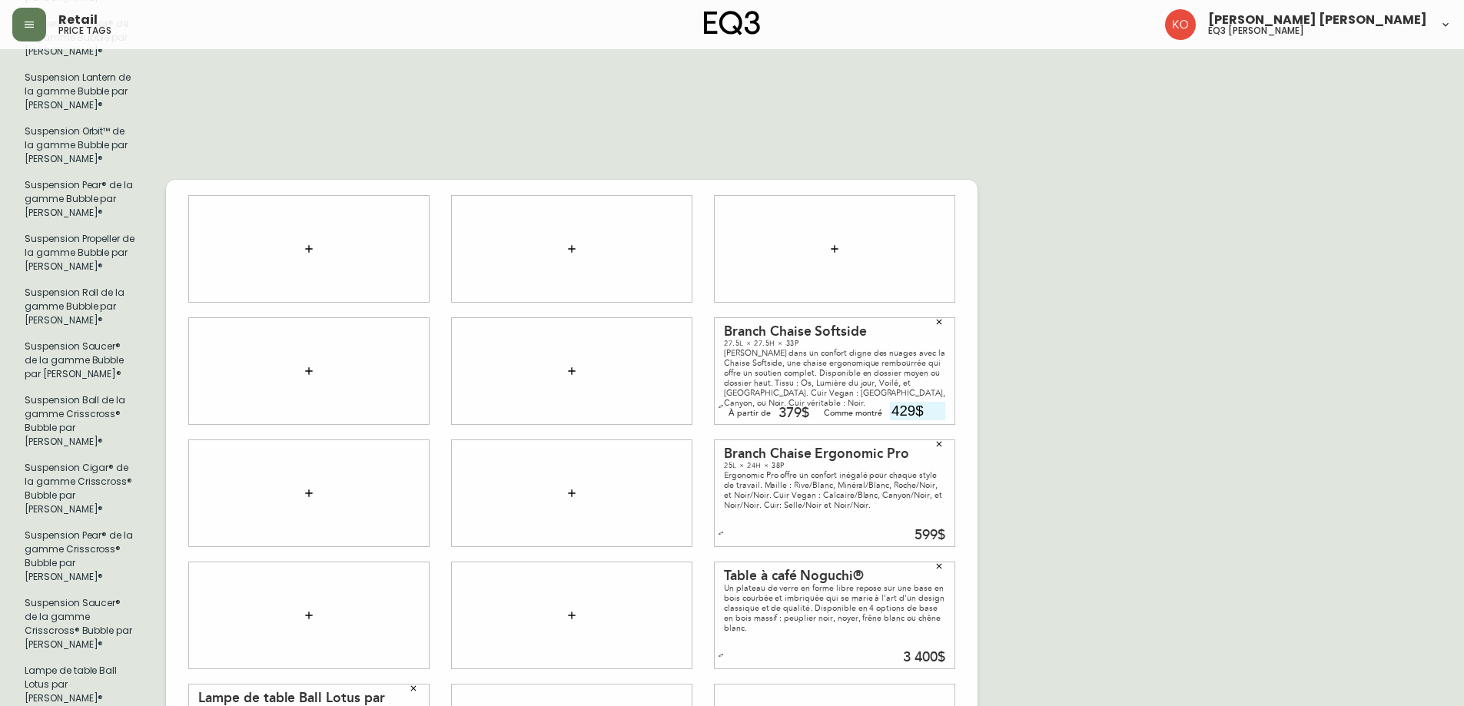
click at [948, 310] on button "button" at bounding box center [939, 321] width 23 height 23
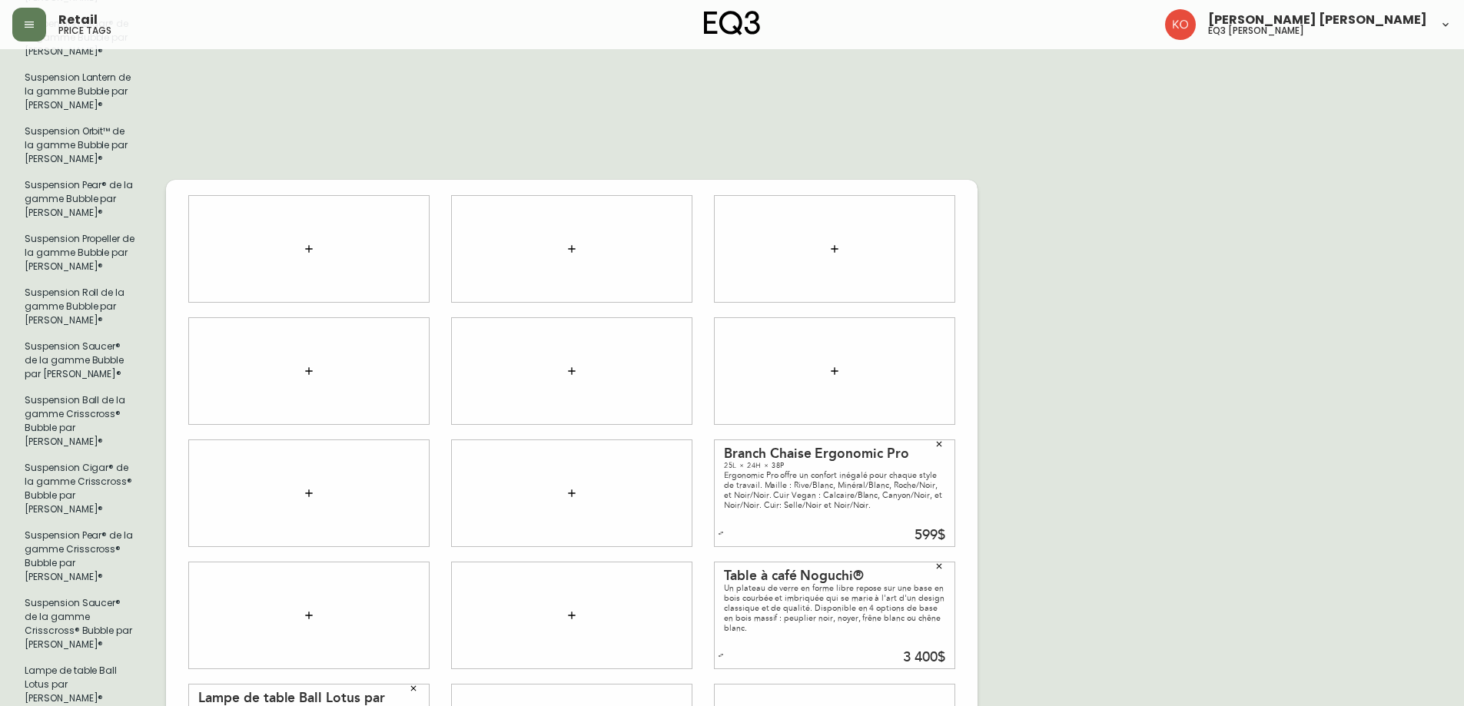
click at [945, 433] on button "button" at bounding box center [939, 444] width 23 height 23
click at [942, 562] on icon "button" at bounding box center [939, 566] width 9 height 9
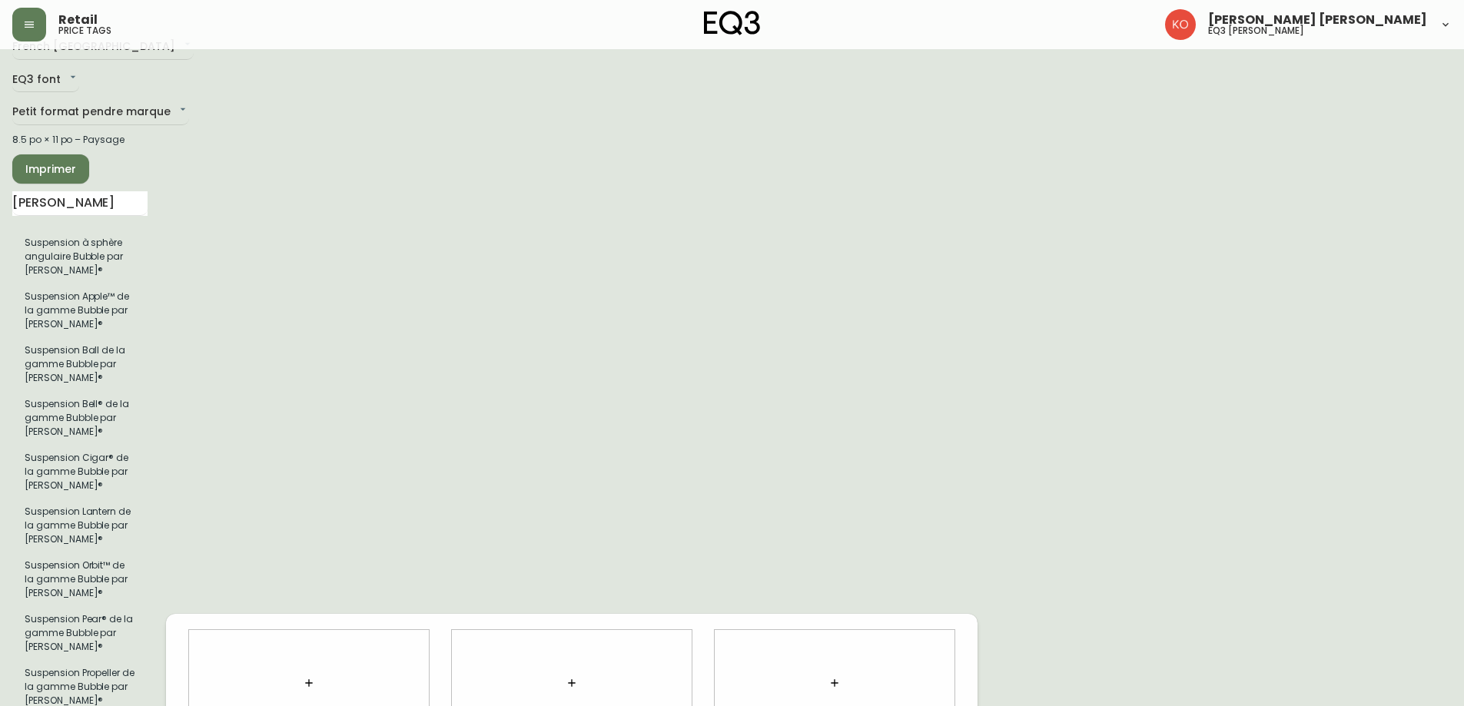
scroll to position [0, 0]
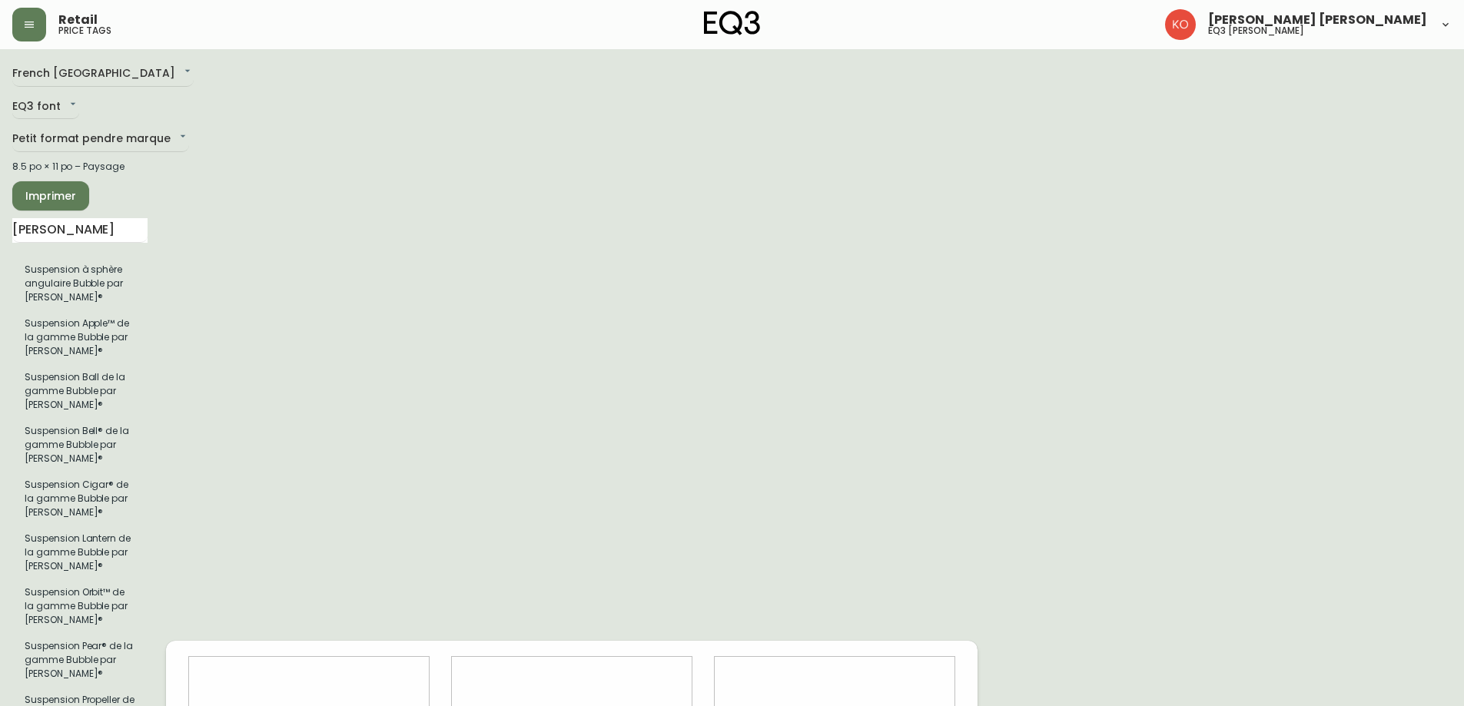
click at [50, 202] on span "Imprimer" at bounding box center [51, 196] width 52 height 19
click at [91, 239] on input "[PERSON_NAME]" at bounding box center [79, 230] width 135 height 25
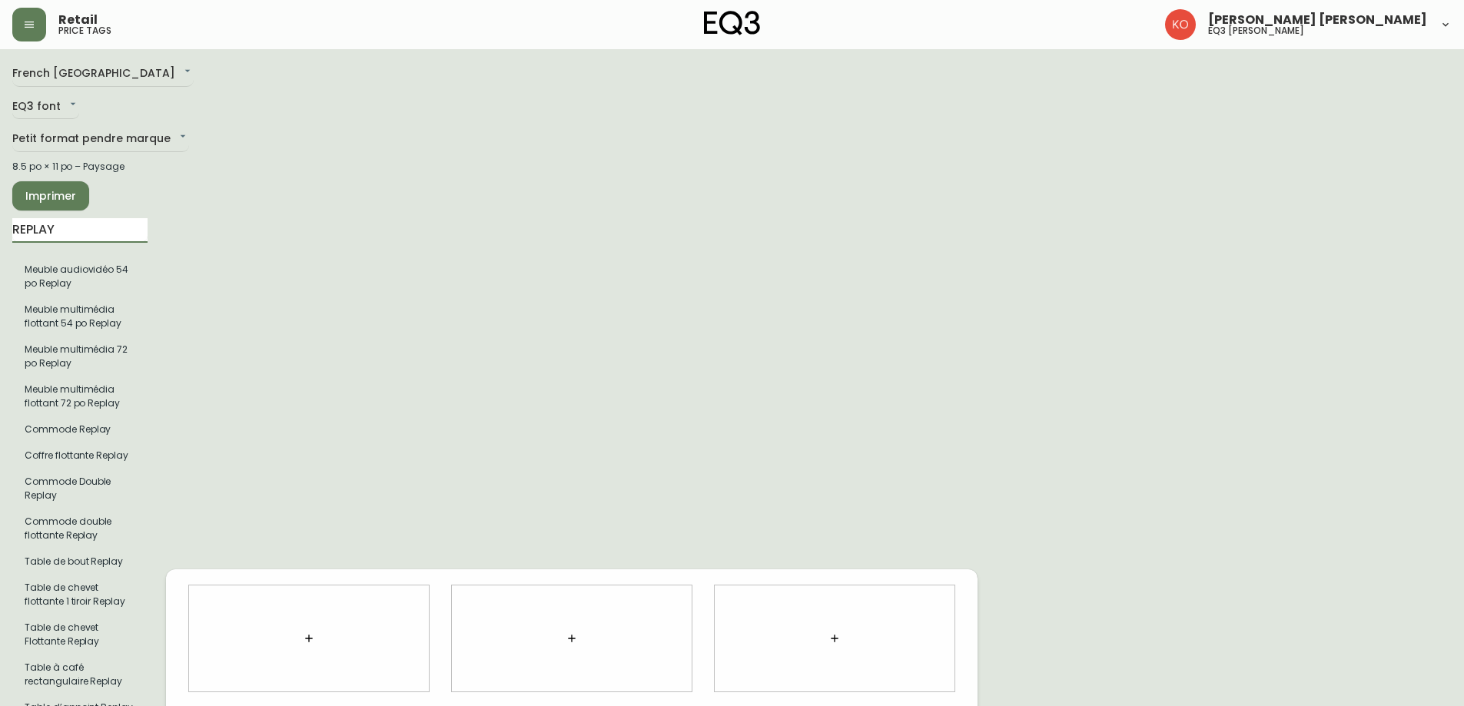
type input "REPLAY"
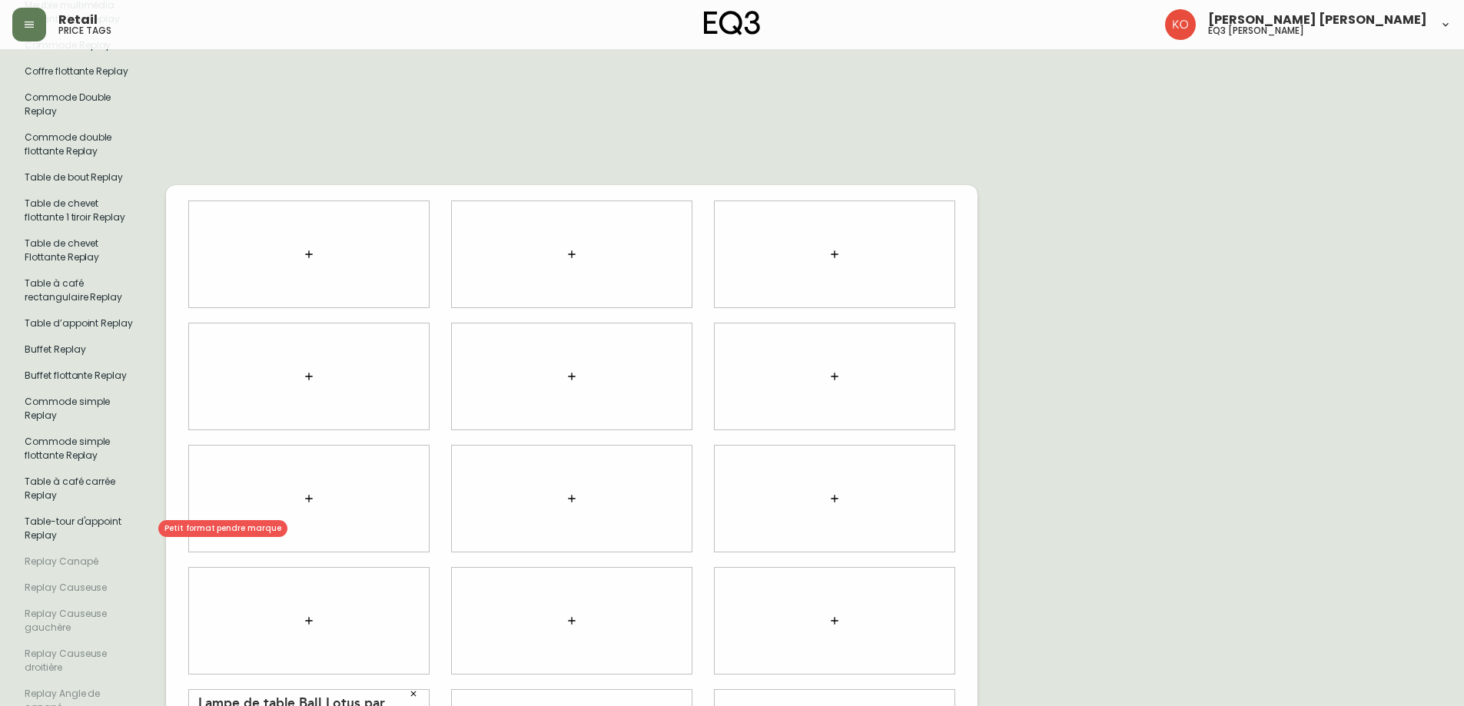
scroll to position [538, 0]
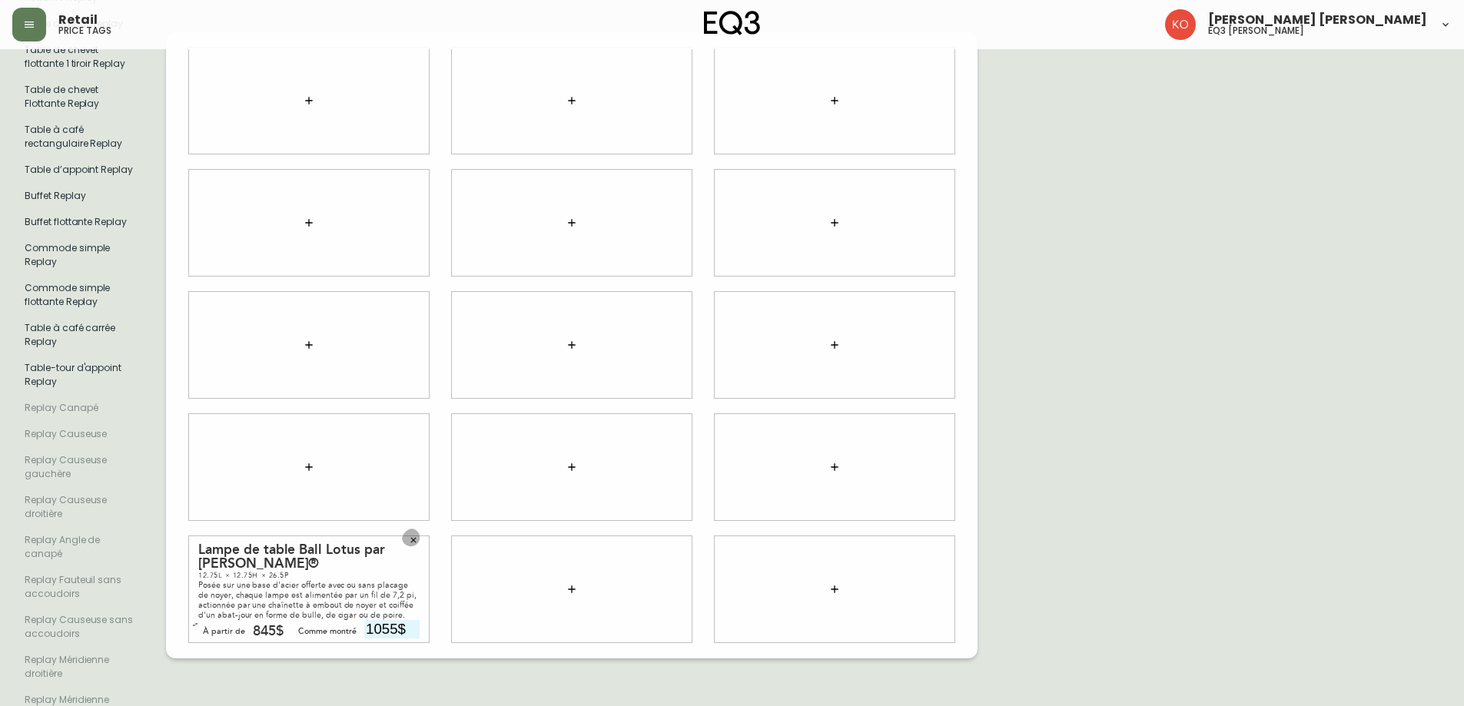
click at [415, 540] on icon "button" at bounding box center [413, 540] width 9 height 9
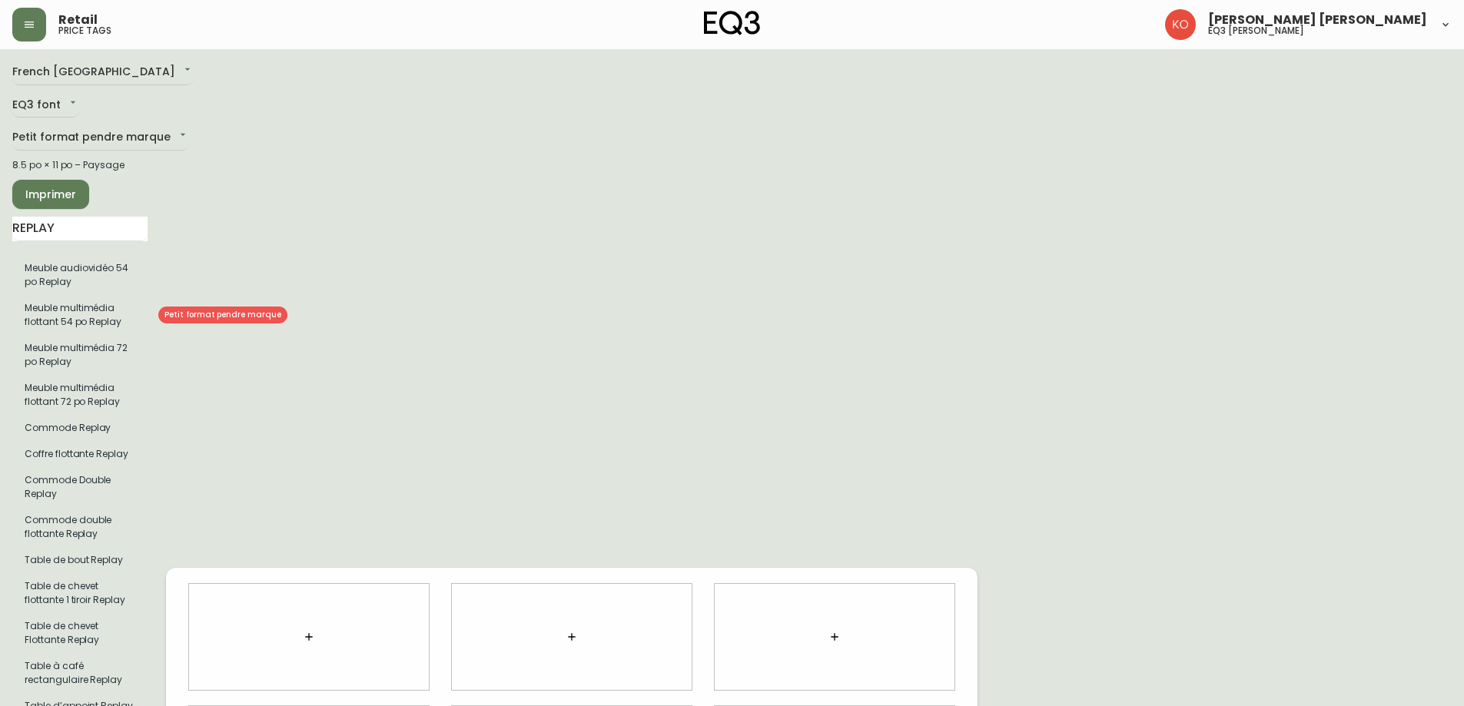
scroll to position [0, 0]
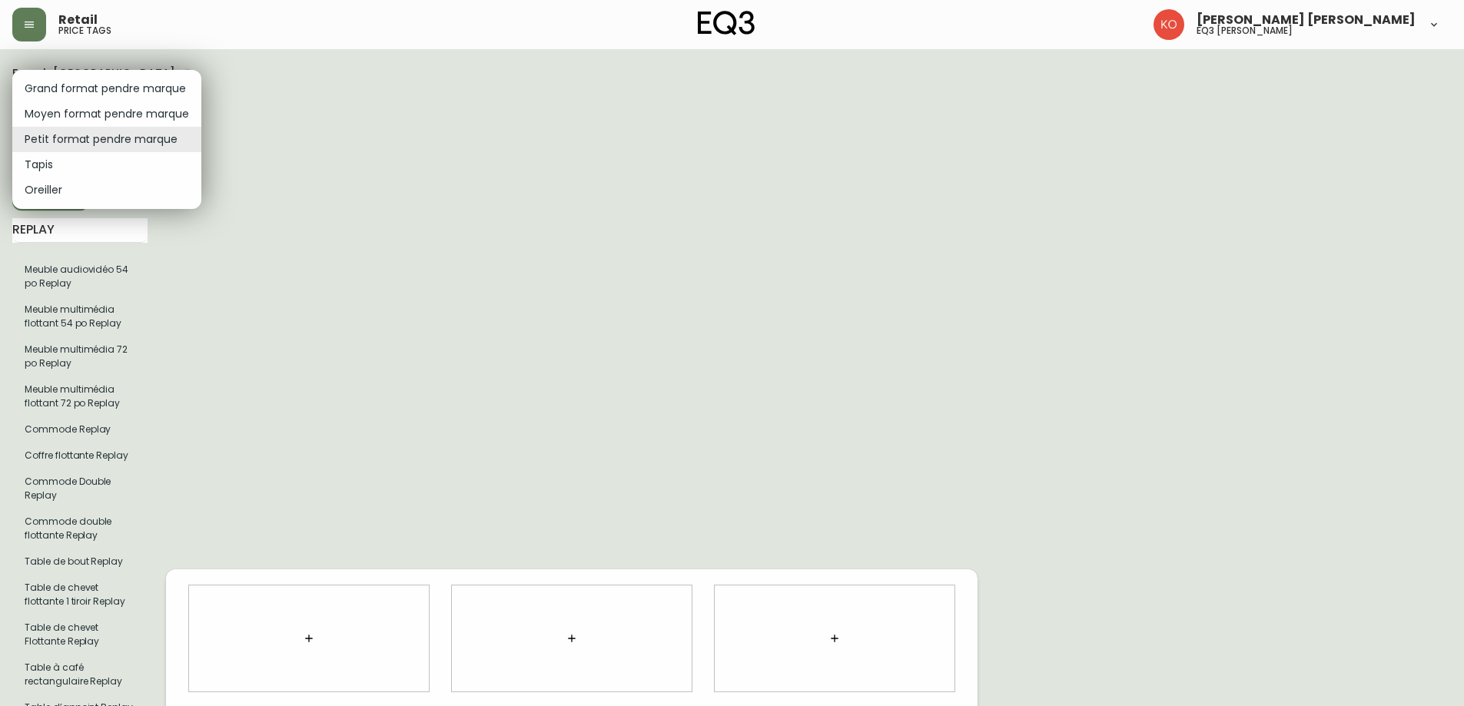
click at [113, 101] on li "Grand format pendre marque" at bounding box center [106, 88] width 189 height 25
type input "large"
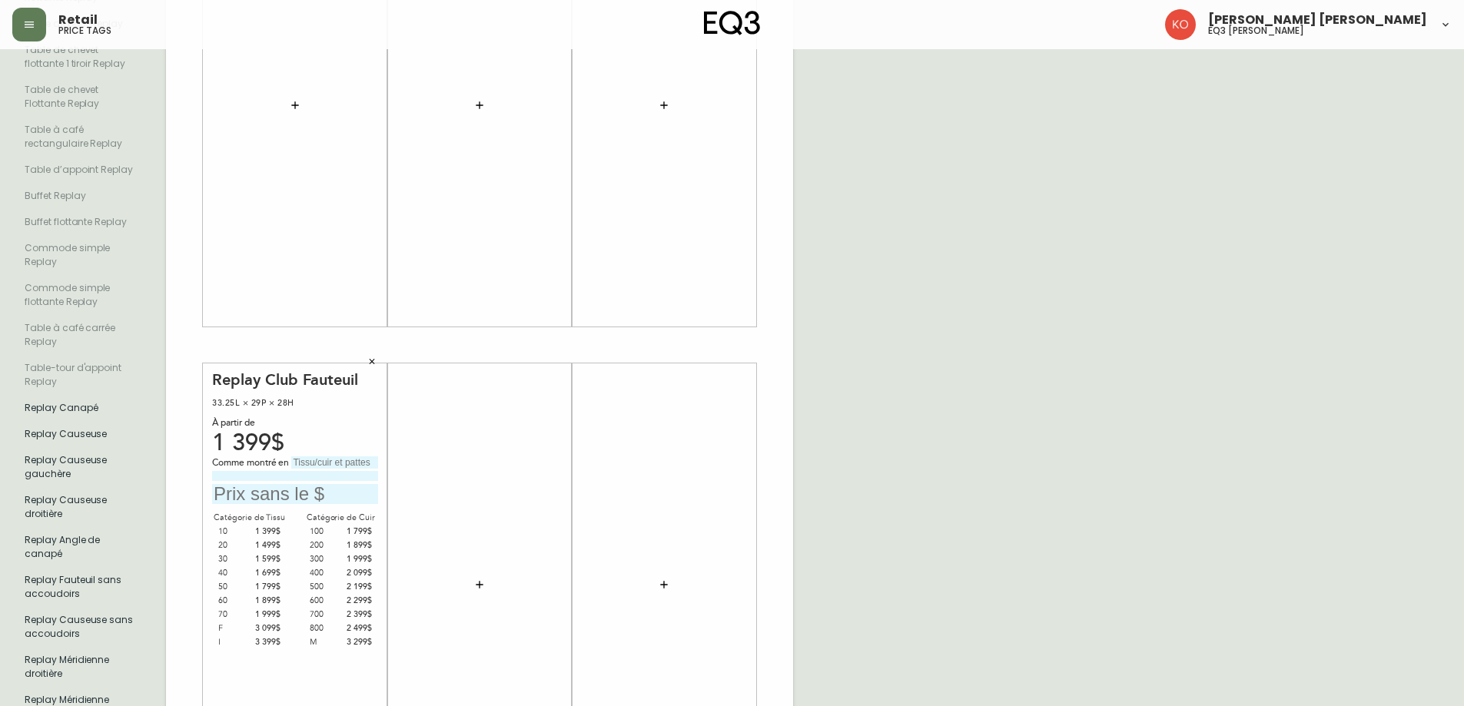
scroll to position [537, 0]
click at [333, 486] on input "text" at bounding box center [295, 495] width 166 height 21
type input "2 299"
click at [902, 400] on div "French Canada fr_CA EQ3 font EQ3 Grand format pendre marque large 8.5 po × 14 p…" at bounding box center [731, 345] width 1439 height 1643
click at [338, 461] on input "text" at bounding box center [334, 463] width 87 height 12
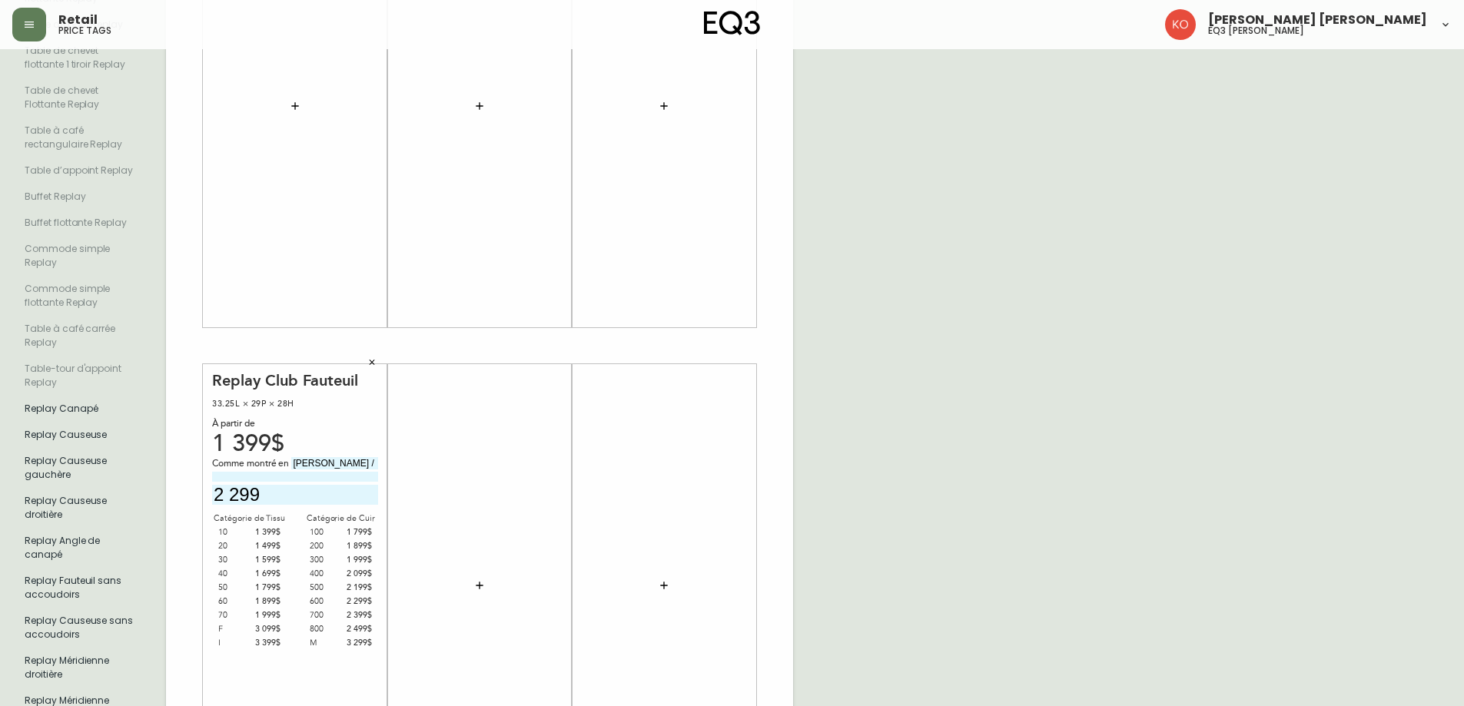
type input "[PERSON_NAME] /"
click at [352, 490] on input "2 299" at bounding box center [295, 495] width 166 height 21
click at [355, 479] on input at bounding box center [295, 477] width 166 height 10
paste input "2 299"
type input "2"
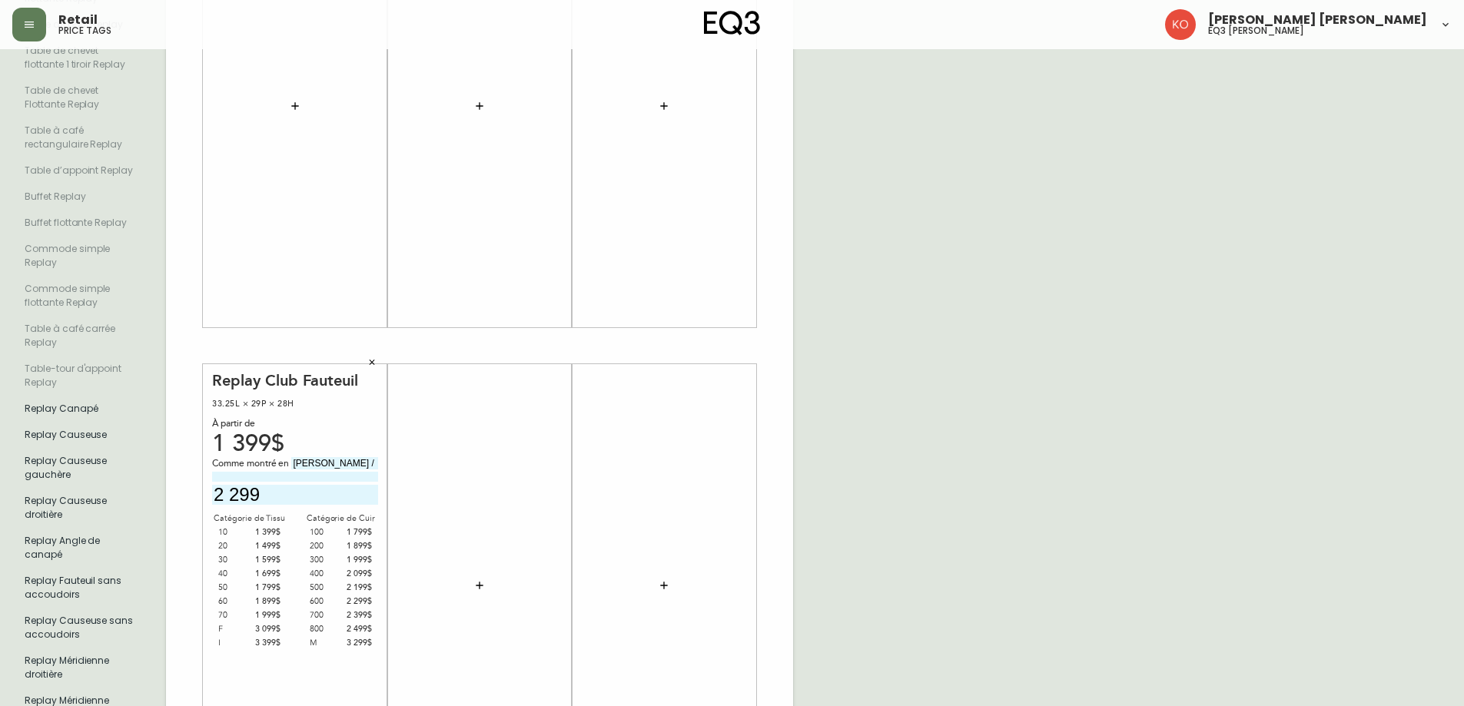
paste input "Frêne noir"
type input "Frêne noir"
click at [851, 465] on div "French Canada fr_CA EQ3 font EQ3 Grand format pendre marque large 8.5 po × 14 p…" at bounding box center [731, 345] width 1439 height 1643
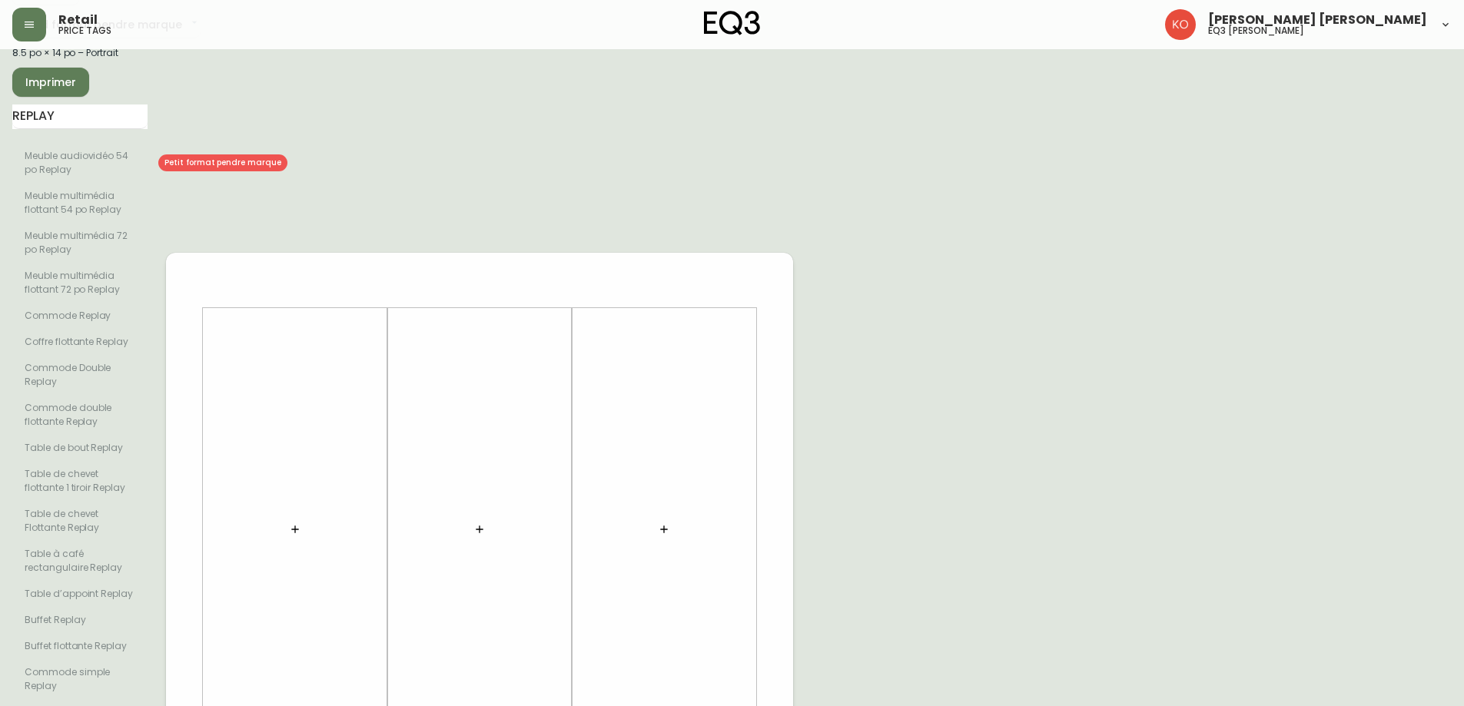
scroll to position [76, 0]
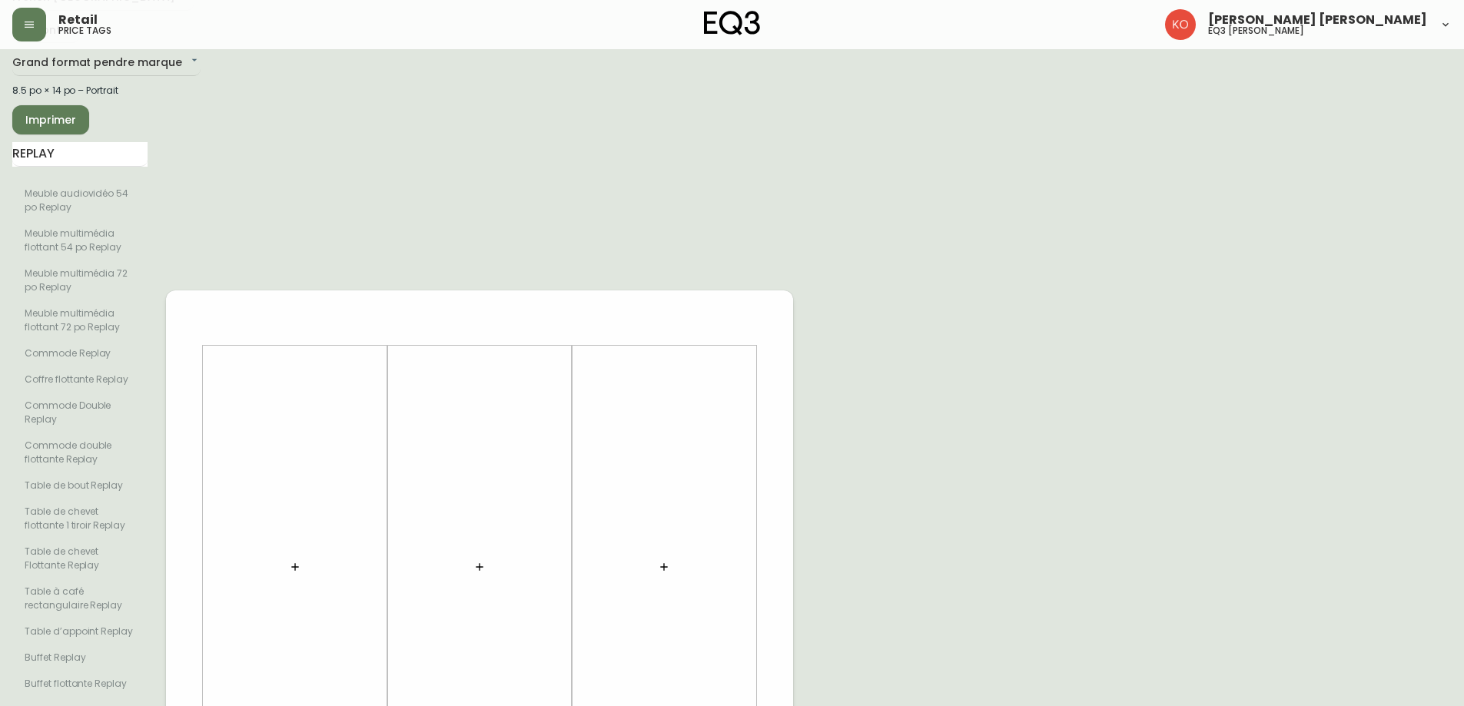
click at [65, 113] on span "Imprimer" at bounding box center [51, 120] width 52 height 19
